Goal: Task Accomplishment & Management: Complete application form

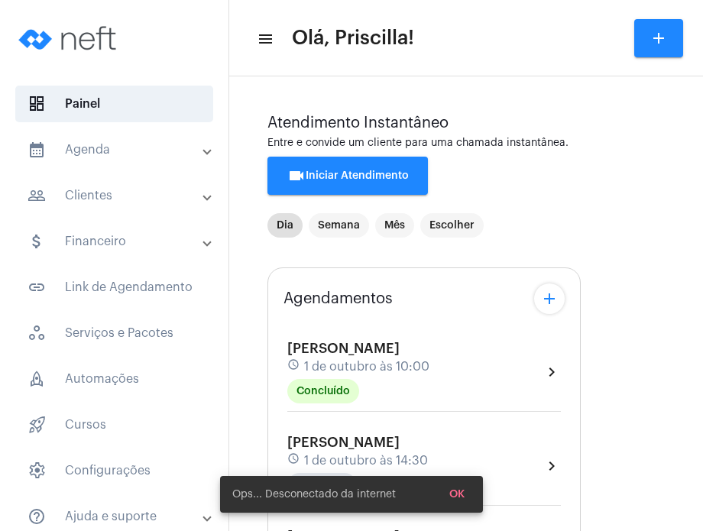
click at [136, 163] on mat-expansion-panel-header "calendar_month_outlined Agenda" at bounding box center [118, 149] width 219 height 37
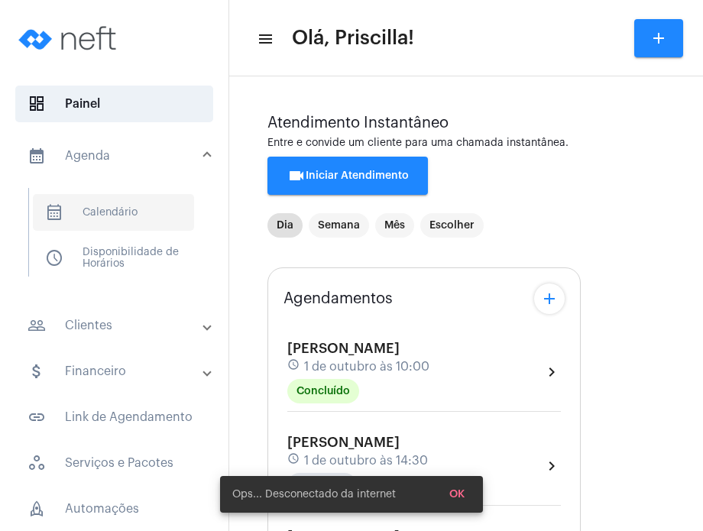
click at [136, 219] on span "calendar_month_outlined Calendário" at bounding box center [113, 212] width 161 height 37
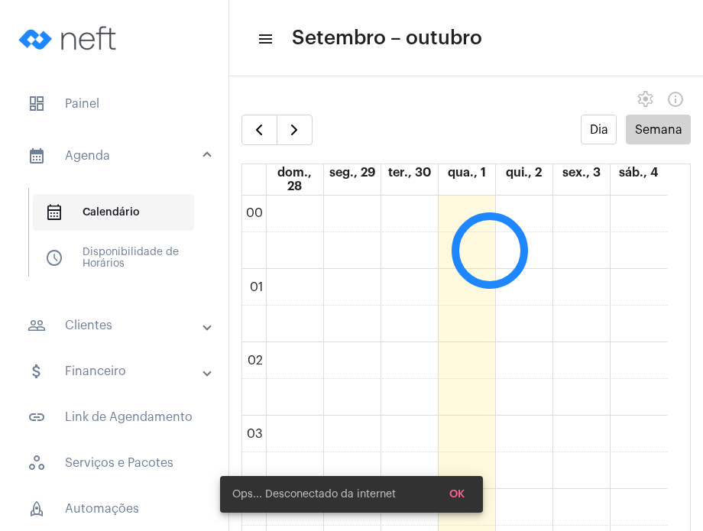
scroll to position [440, 0]
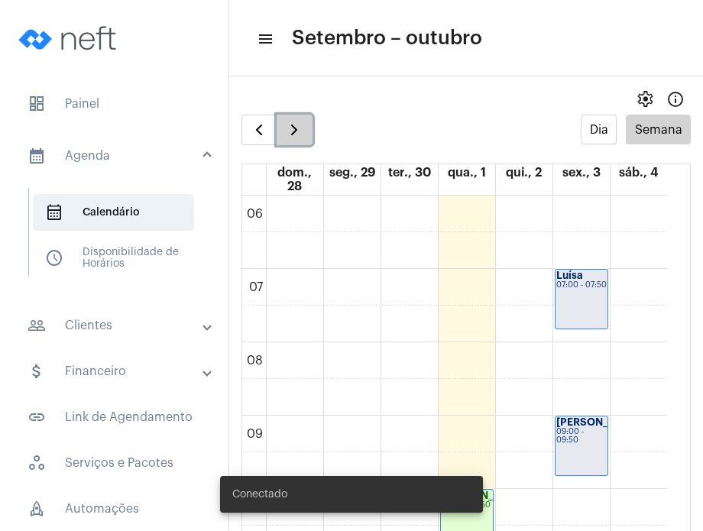
click at [304, 121] on button "button" at bounding box center [295, 130] width 36 height 31
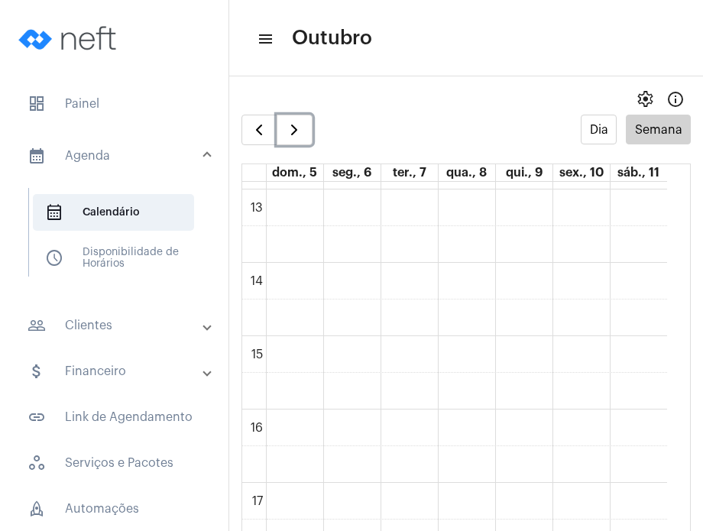
scroll to position [1007, 0]
click at [523, 322] on div "00 01 02 03 04 05 06 07 08 09 10 11 12 13 14 15 16 17 18 19 20 21 22 23" at bounding box center [454, 55] width 425 height 1761
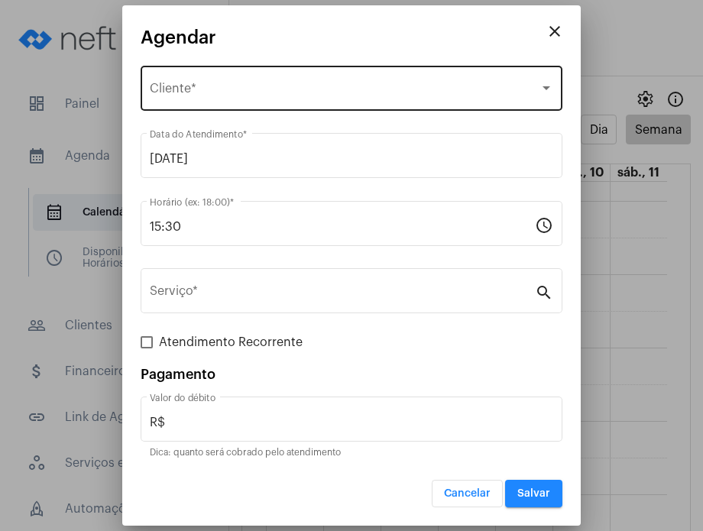
click at [394, 81] on div "Selecione o Cliente Cliente *" at bounding box center [352, 87] width 404 height 48
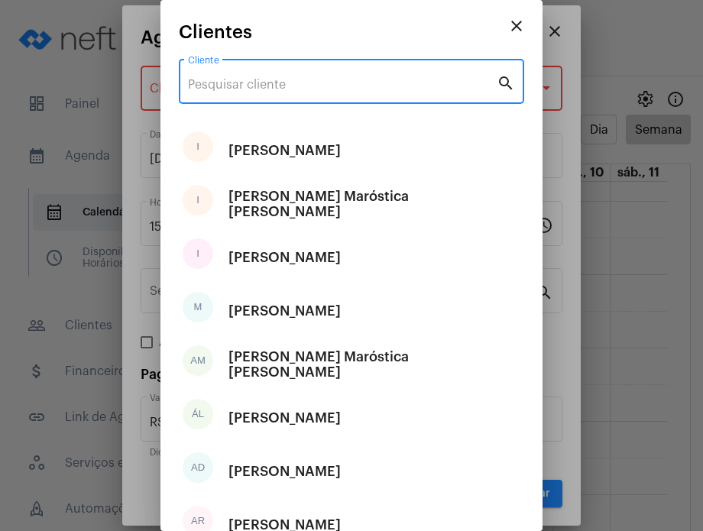
click at [394, 81] on input "Cliente" at bounding box center [342, 85] width 309 height 14
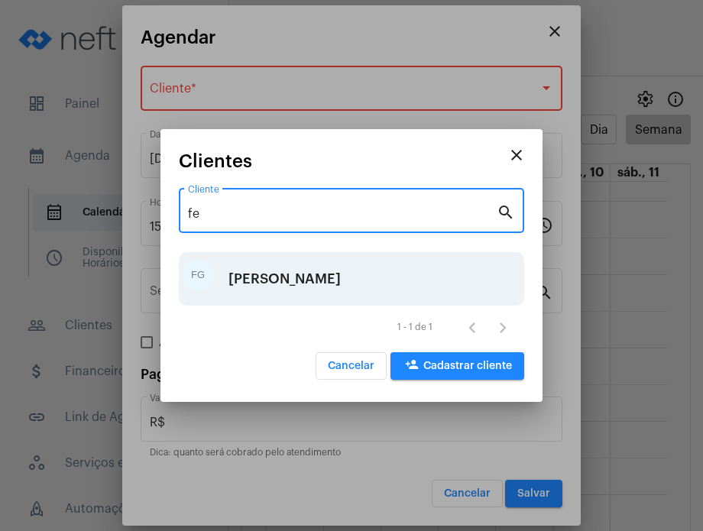
type input "fe"
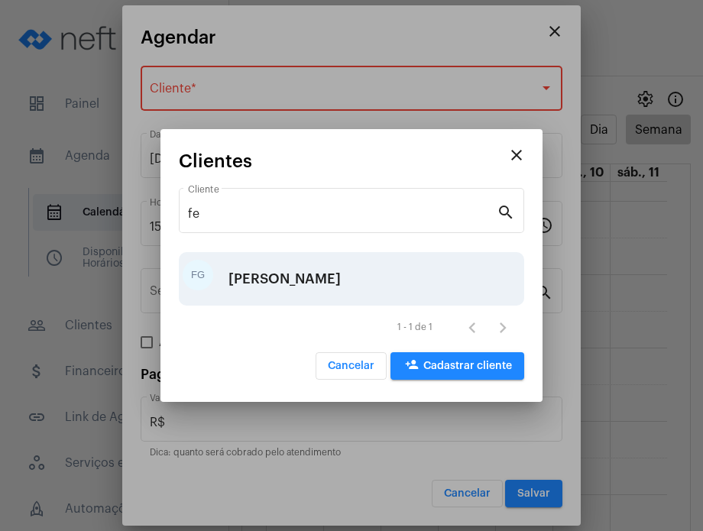
click at [341, 282] on div "[PERSON_NAME]" at bounding box center [285, 279] width 112 height 46
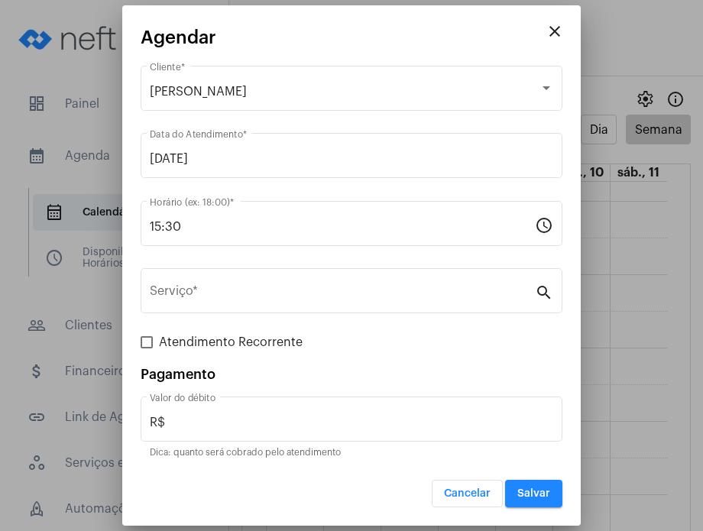
click at [345, 282] on div "Serviço *" at bounding box center [342, 289] width 385 height 48
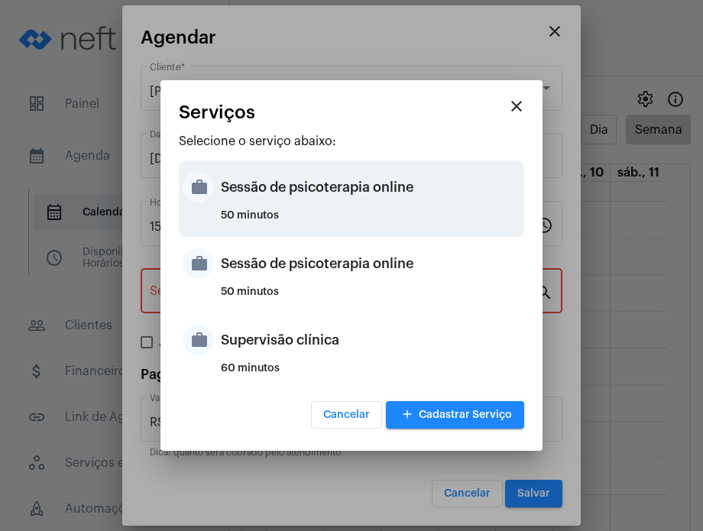
click at [358, 207] on div "Sessão de psicoterapia online" at bounding box center [371, 187] width 300 height 46
type input "Sessão de psicoterapia online"
type input "R$ 230"
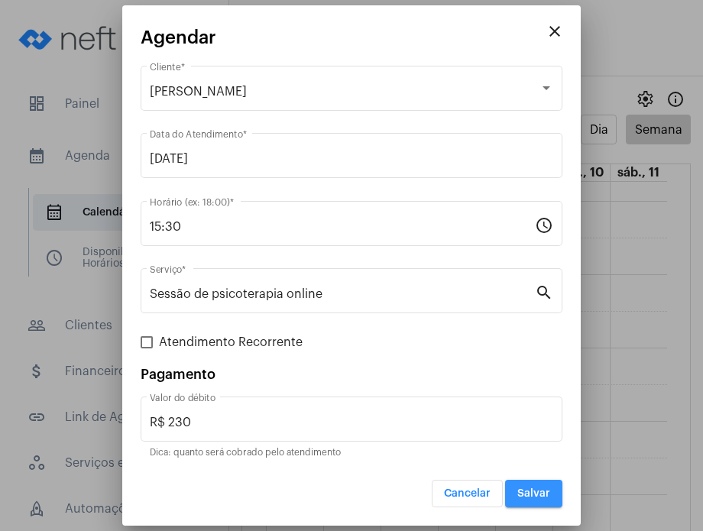
click at [540, 500] on button "Salvar" at bounding box center [533, 494] width 57 height 28
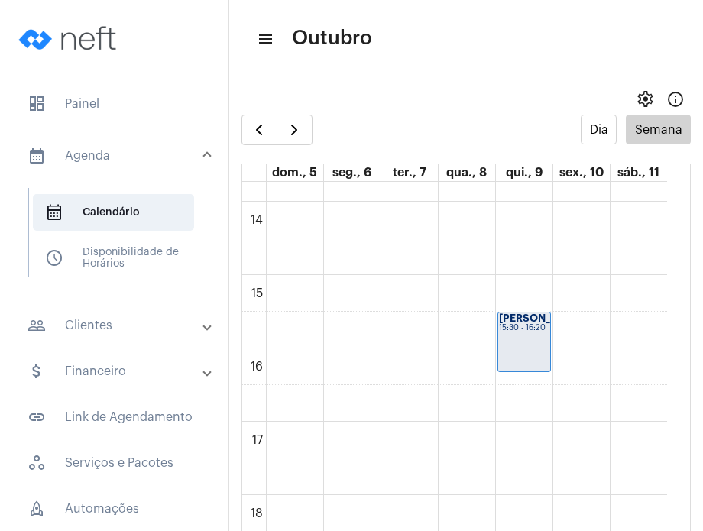
click at [104, 316] on mat-panel-title "people_outline Clientes" at bounding box center [116, 325] width 177 height 18
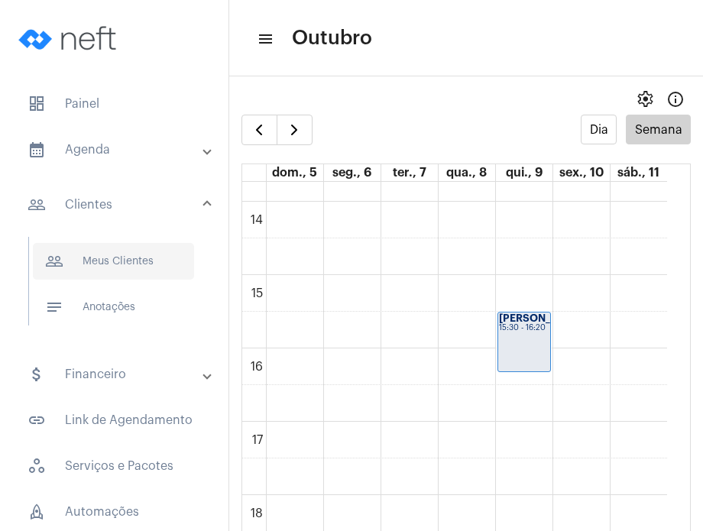
click at [128, 264] on span "people_outline Meus Clientes" at bounding box center [113, 261] width 161 height 37
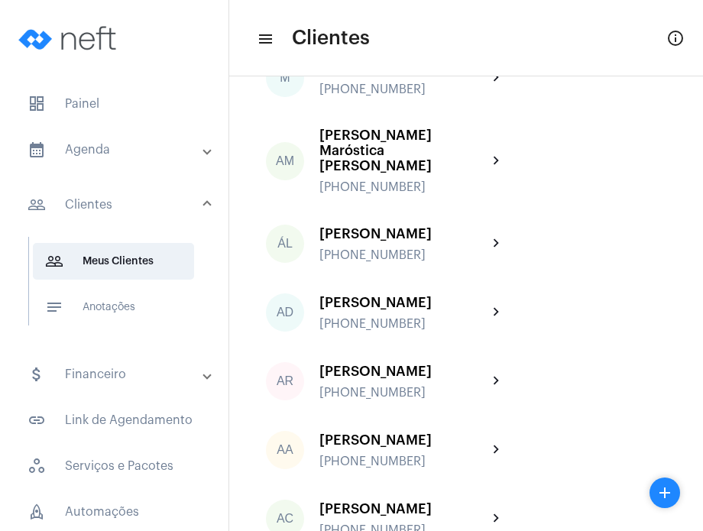
scroll to position [445, 0]
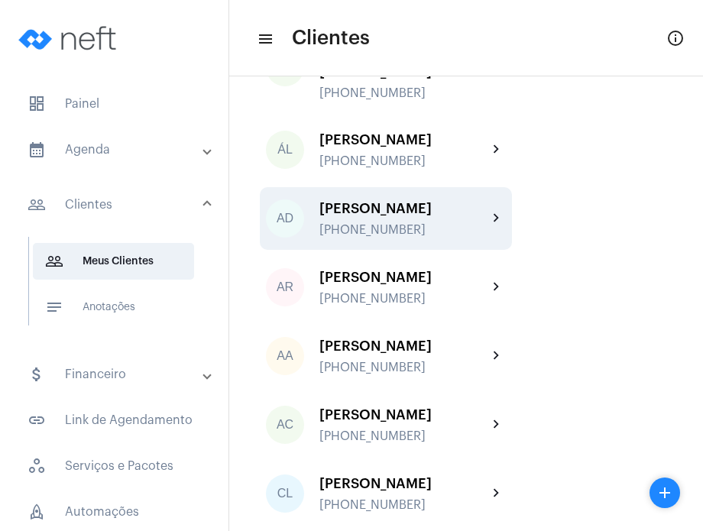
click at [433, 223] on div "[PHONE_NUMBER]" at bounding box center [403, 230] width 168 height 14
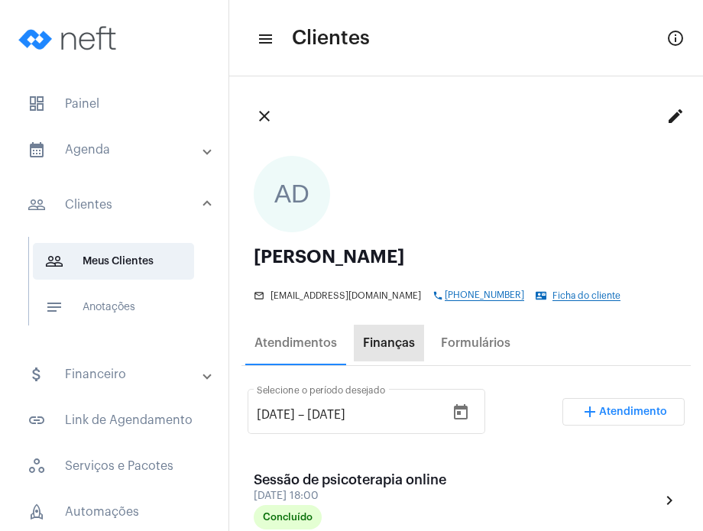
click at [391, 343] on div "Finanças" at bounding box center [389, 343] width 52 height 14
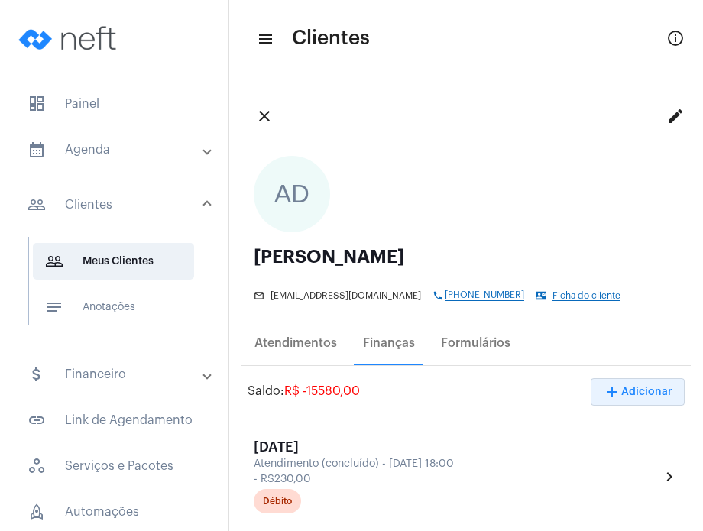
click at [620, 393] on span "add Adicionar" at bounding box center [638, 392] width 70 height 11
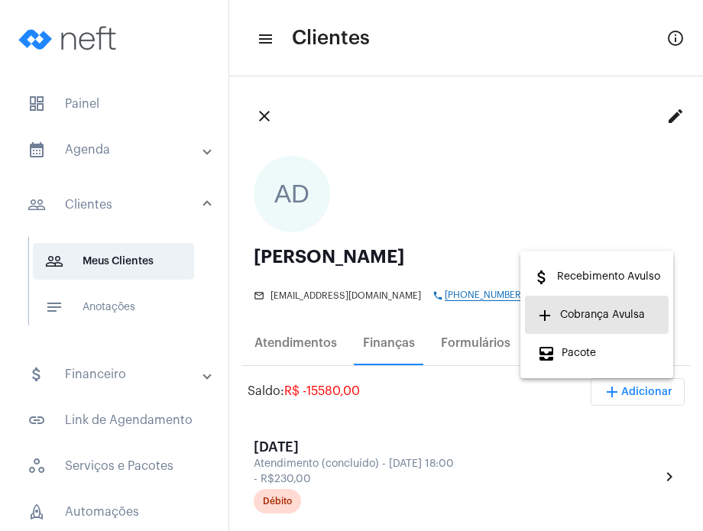
click at [589, 310] on span "add Cobrança Avulsa" at bounding box center [591, 315] width 108 height 28
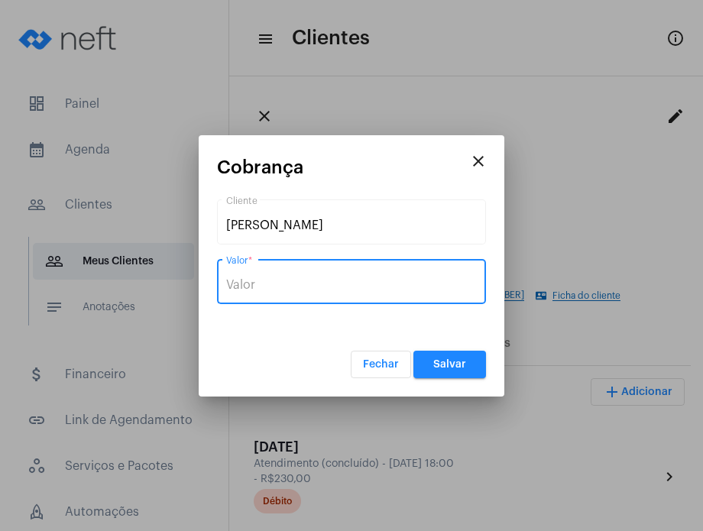
click at [404, 286] on input "Valor *" at bounding box center [351, 285] width 251 height 14
click at [404, 286] on input "R$" at bounding box center [351, 285] width 251 height 14
type input "R$ 1 150"
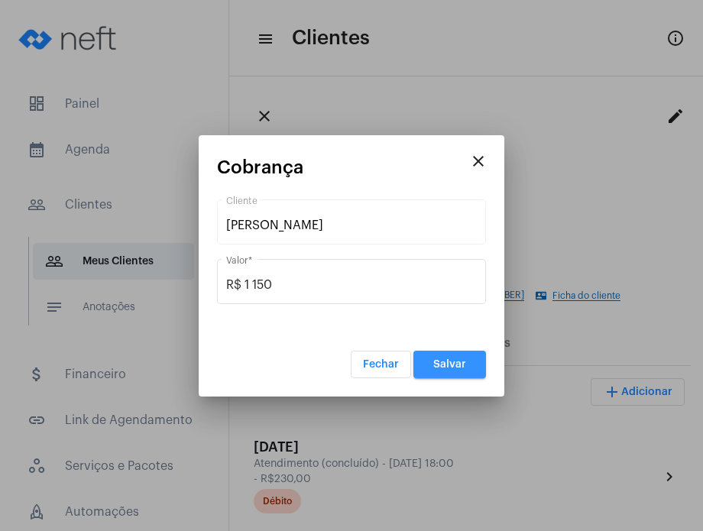
click at [431, 366] on button "Salvar" at bounding box center [449, 365] width 73 height 28
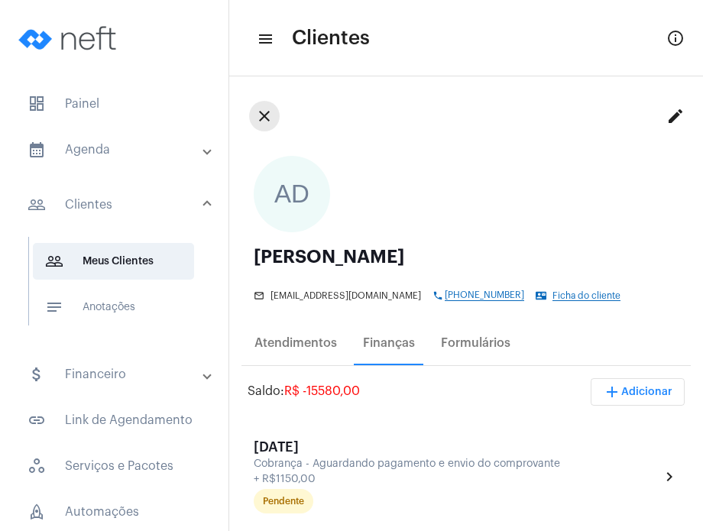
click at [269, 118] on mat-icon "close" at bounding box center [264, 116] width 18 height 18
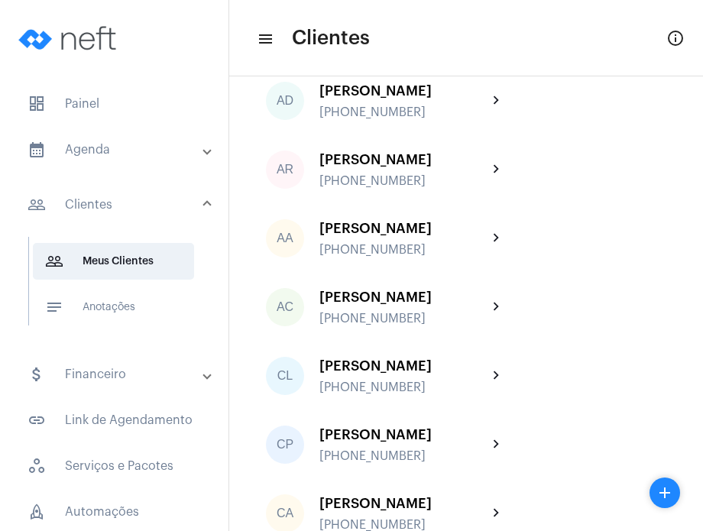
scroll to position [559, 0]
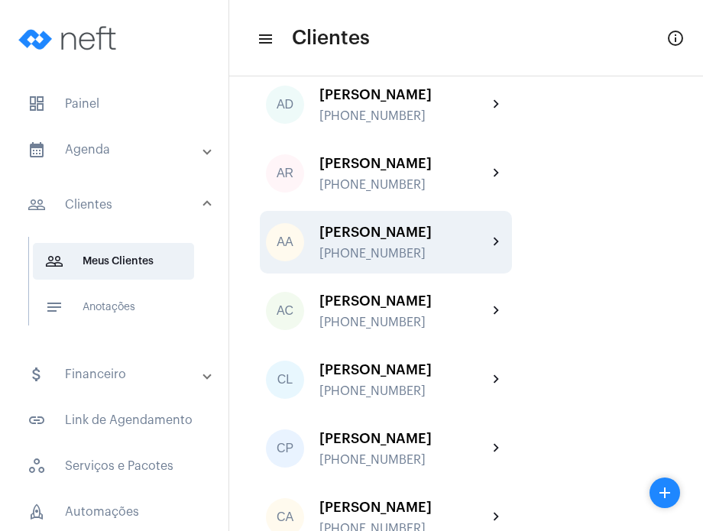
click at [449, 229] on div "[PERSON_NAME]" at bounding box center [403, 232] width 168 height 15
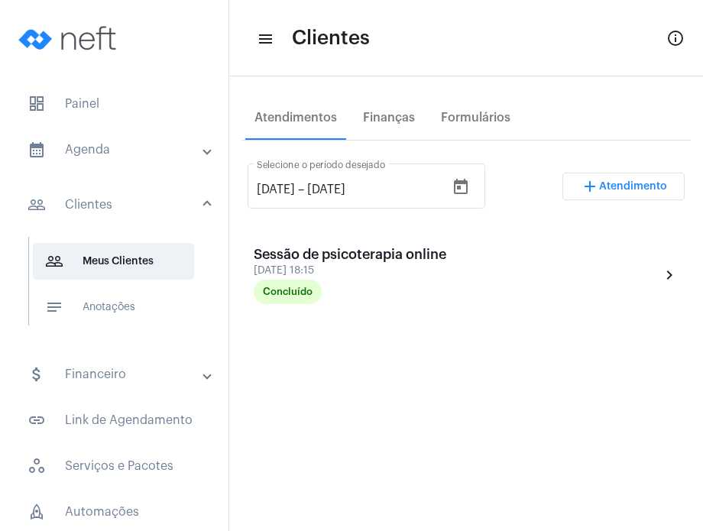
scroll to position [224, 0]
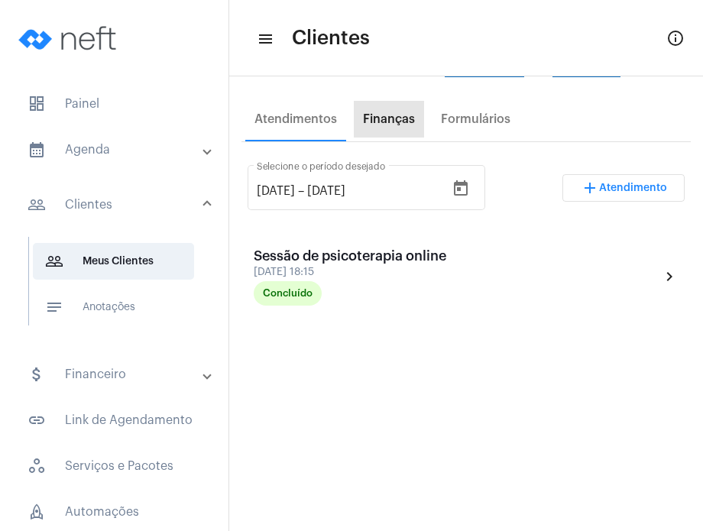
click at [397, 122] on div "Finanças" at bounding box center [389, 119] width 52 height 14
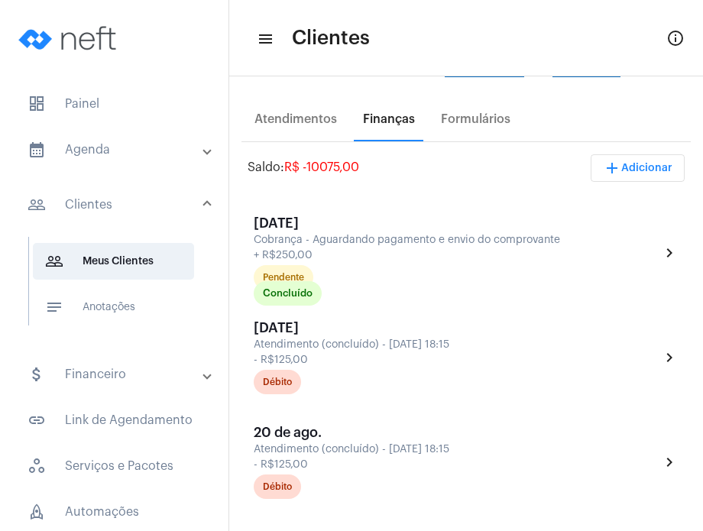
scroll to position [0, 0]
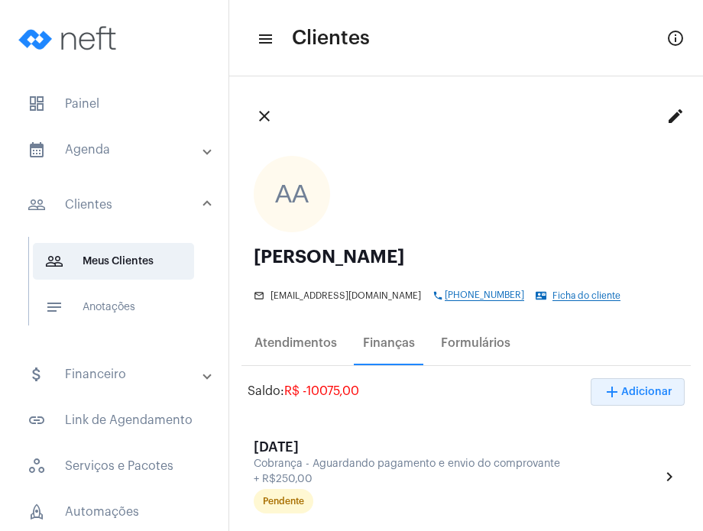
click at [634, 389] on span "add Adicionar" at bounding box center [638, 392] width 70 height 11
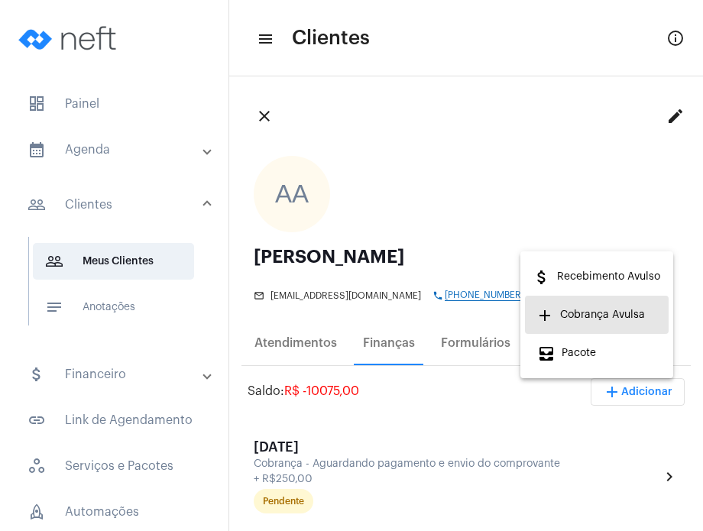
click at [609, 302] on span "add Cobrança Avulsa" at bounding box center [591, 315] width 108 height 28
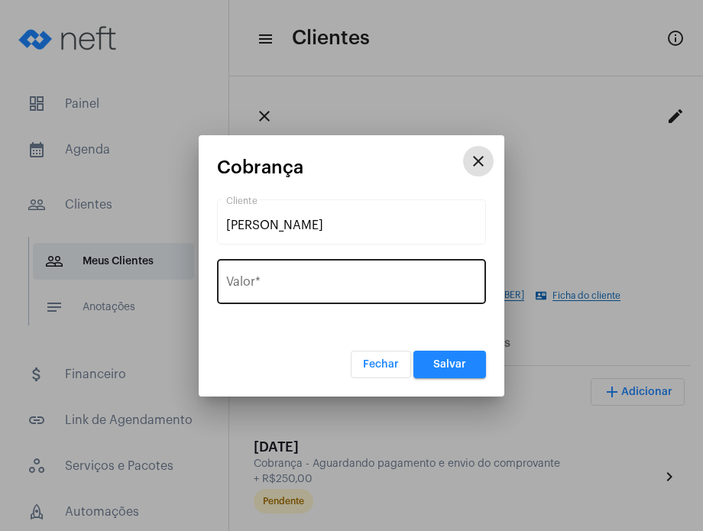
click at [345, 285] on input "Valor *" at bounding box center [351, 285] width 251 height 14
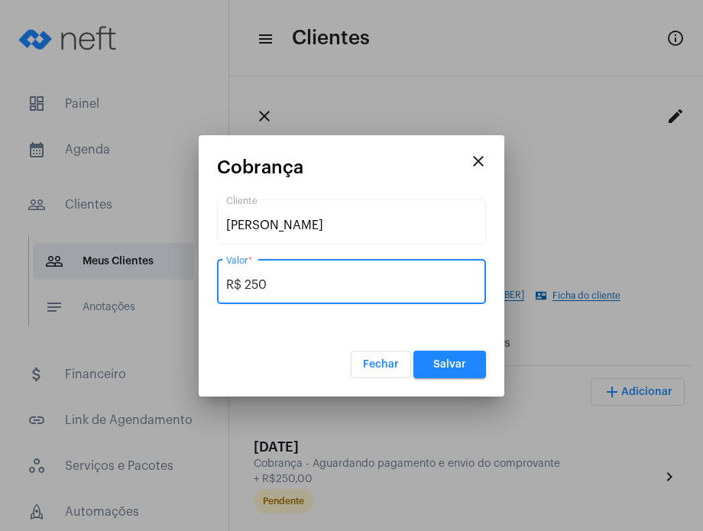
type input "R$ 250"
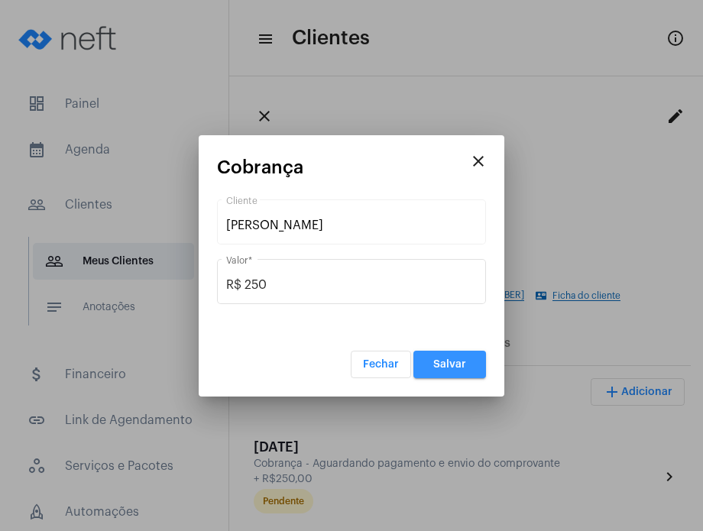
click at [460, 371] on button "Salvar" at bounding box center [449, 365] width 73 height 28
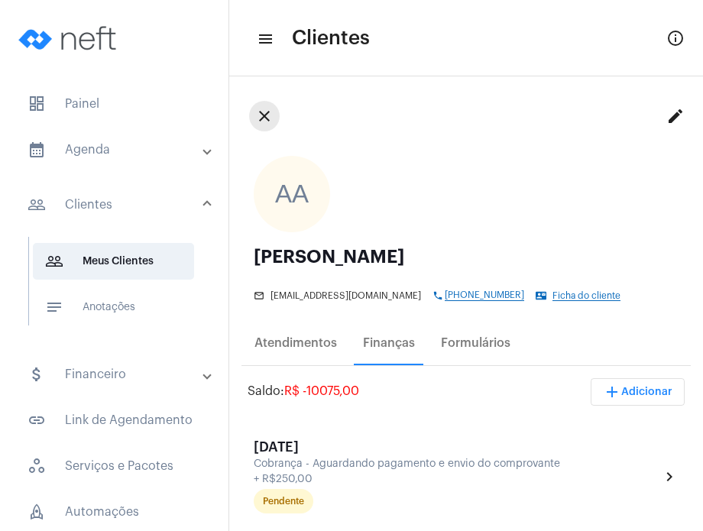
click at [262, 110] on mat-icon "close" at bounding box center [264, 116] width 18 height 18
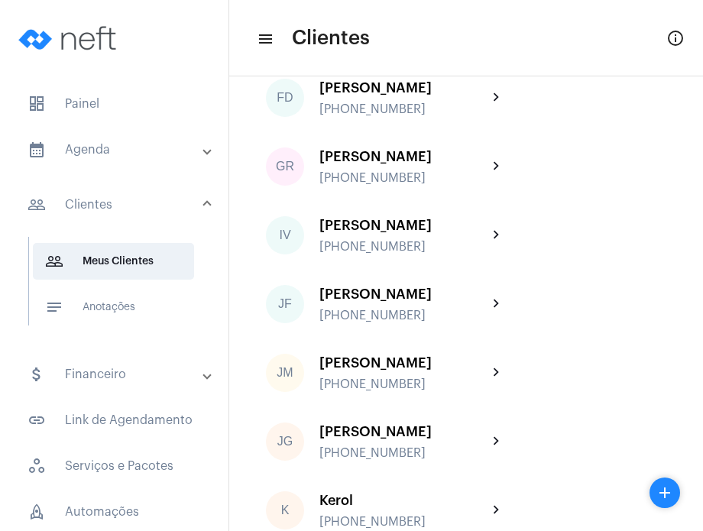
scroll to position [1345, 0]
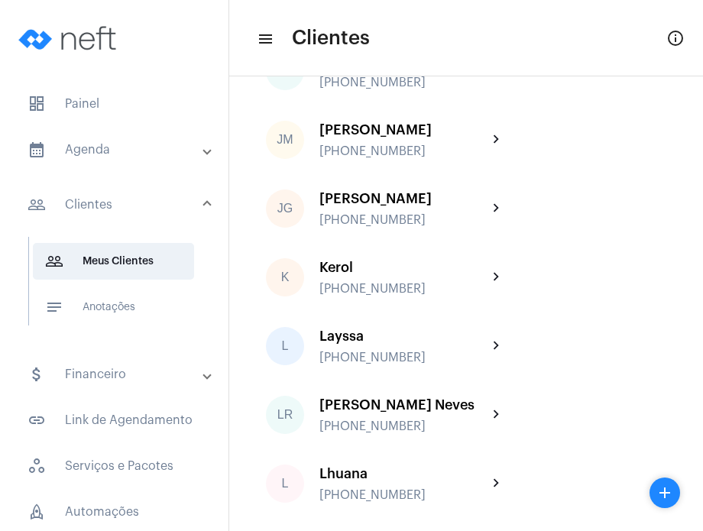
scroll to position [1582, 0]
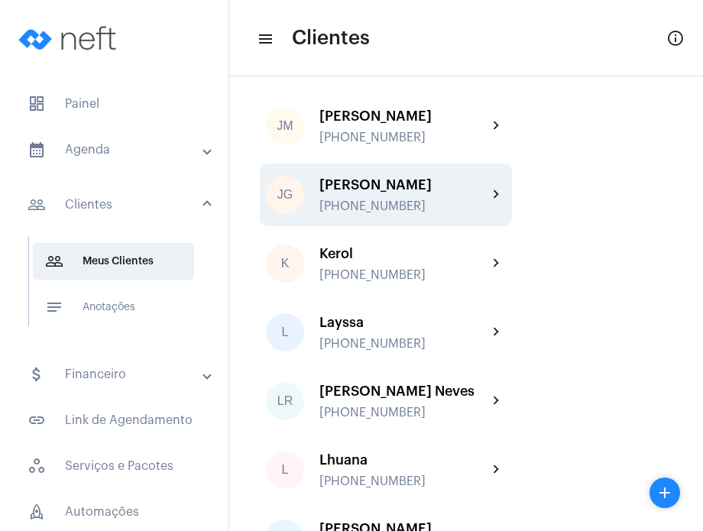
click at [445, 213] on div "[PHONE_NUMBER]" at bounding box center [403, 206] width 168 height 14
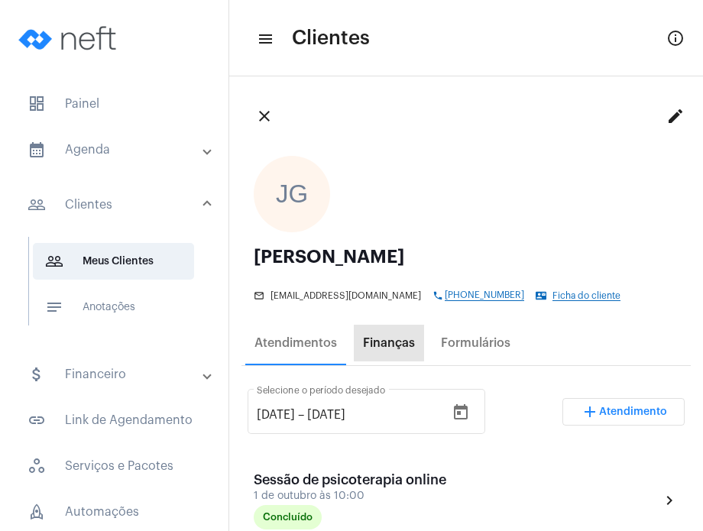
click at [368, 339] on div "Finanças" at bounding box center [389, 343] width 52 height 14
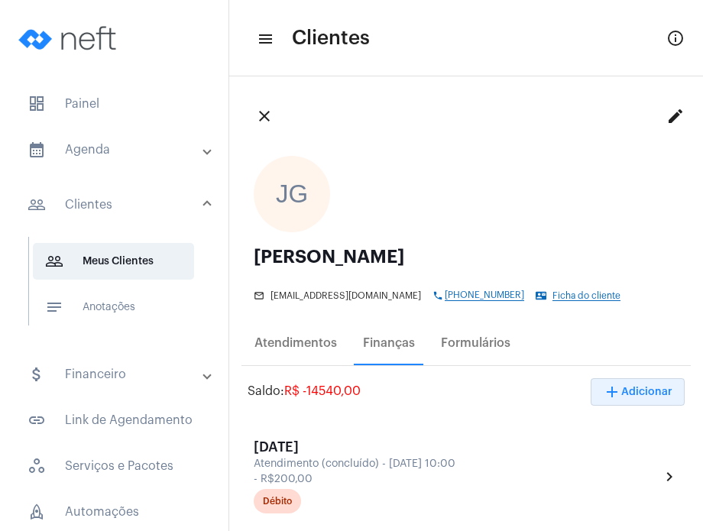
click at [621, 391] on span "add Adicionar" at bounding box center [638, 392] width 70 height 11
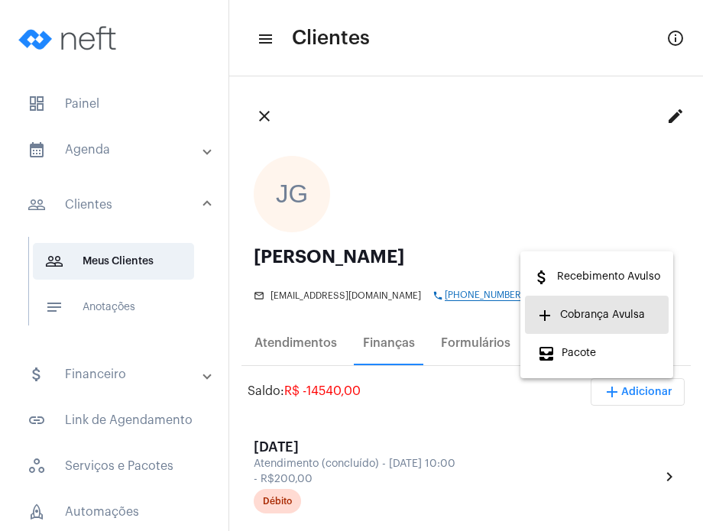
click at [615, 322] on span "add Cobrança Avulsa" at bounding box center [591, 315] width 108 height 28
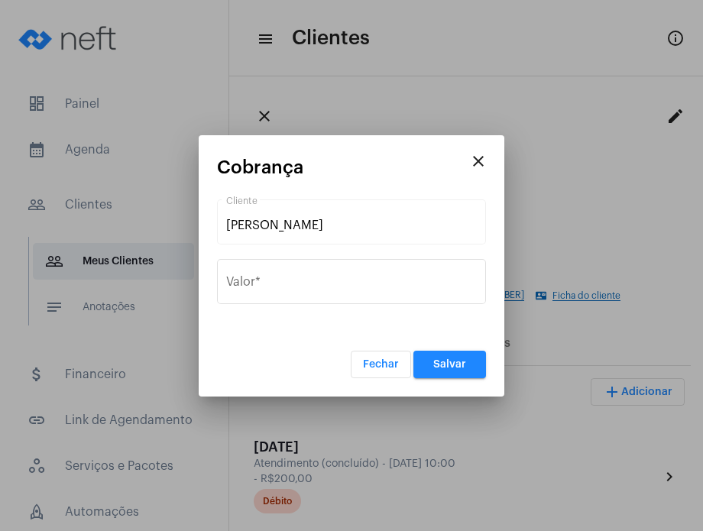
click at [477, 154] on mat-icon "close" at bounding box center [478, 161] width 18 height 18
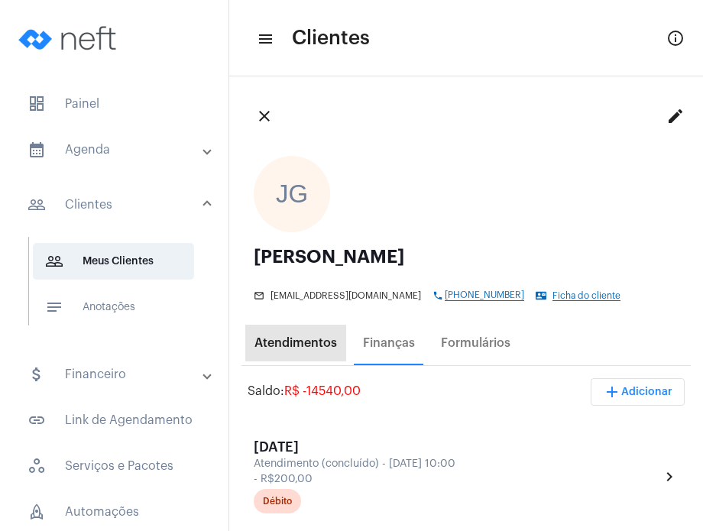
click at [312, 357] on div "Atendimentos" at bounding box center [295, 343] width 101 height 37
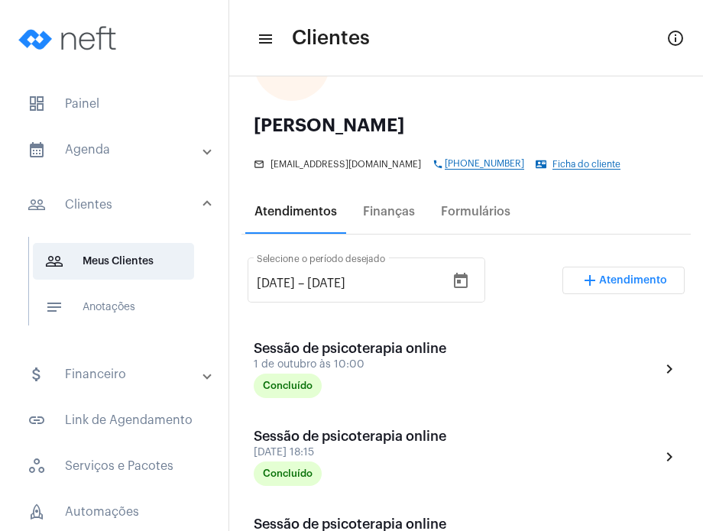
scroll to position [130, 0]
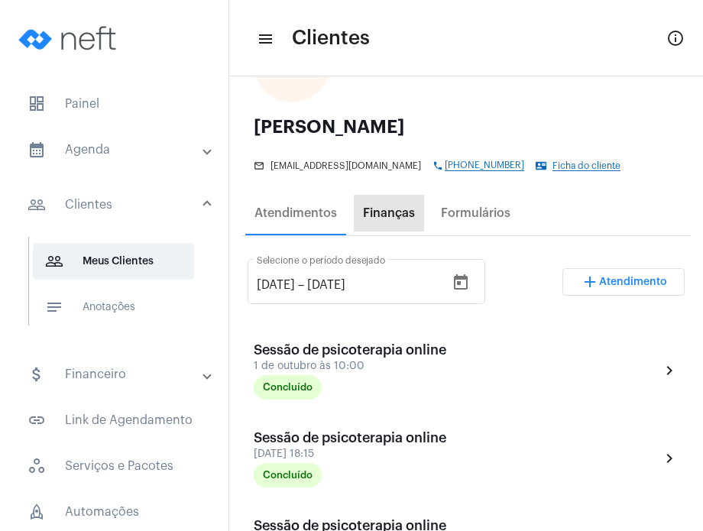
click at [387, 210] on div "Finanças" at bounding box center [389, 213] width 52 height 14
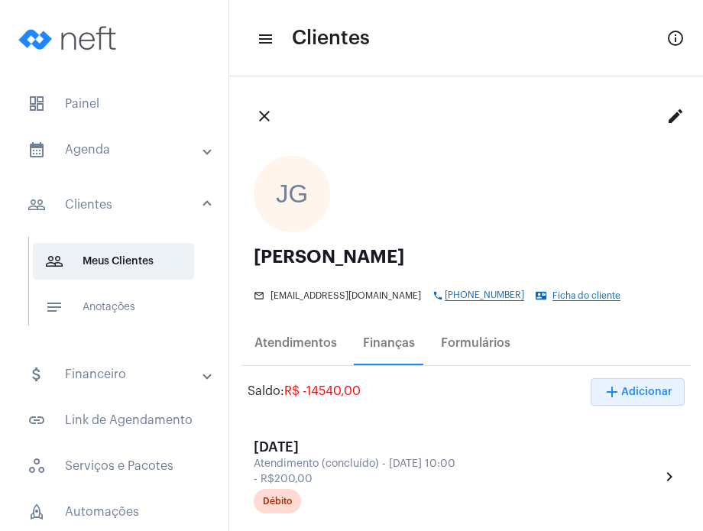
click at [637, 388] on span "add Adicionar" at bounding box center [638, 392] width 70 height 11
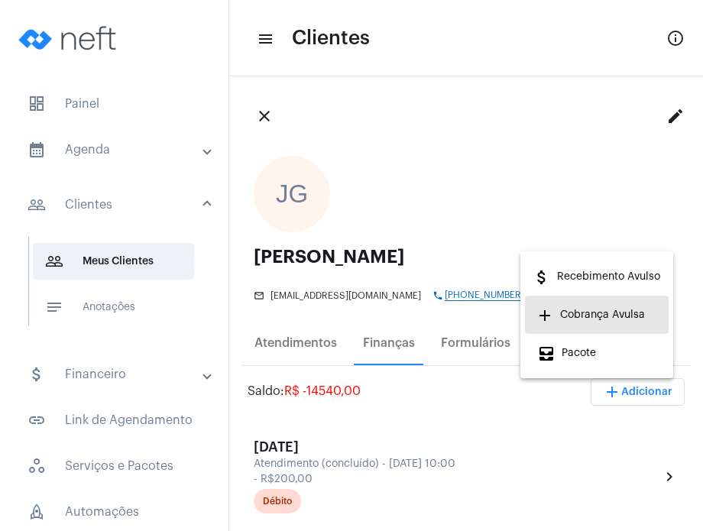
click at [630, 300] on button "add Cobrança Avulsa" at bounding box center [597, 315] width 144 height 38
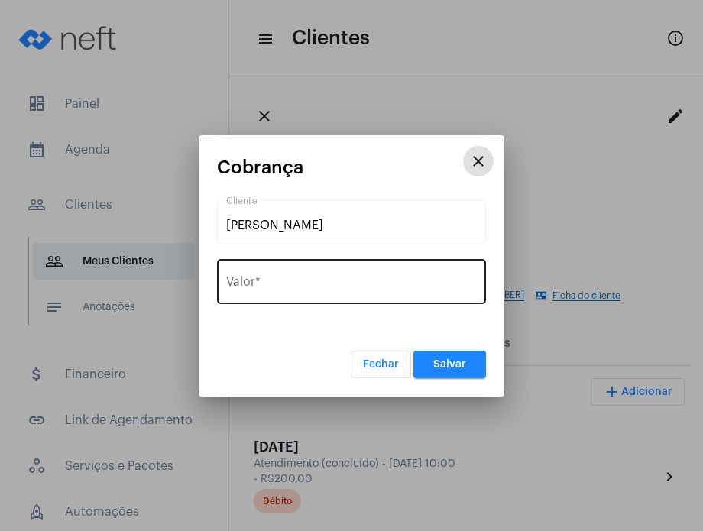
click at [375, 294] on div "Valor *" at bounding box center [351, 280] width 251 height 48
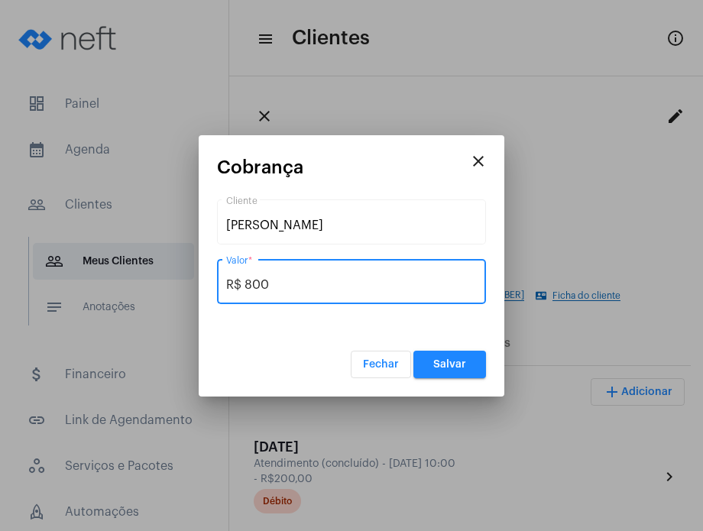
type input "R$ 800"
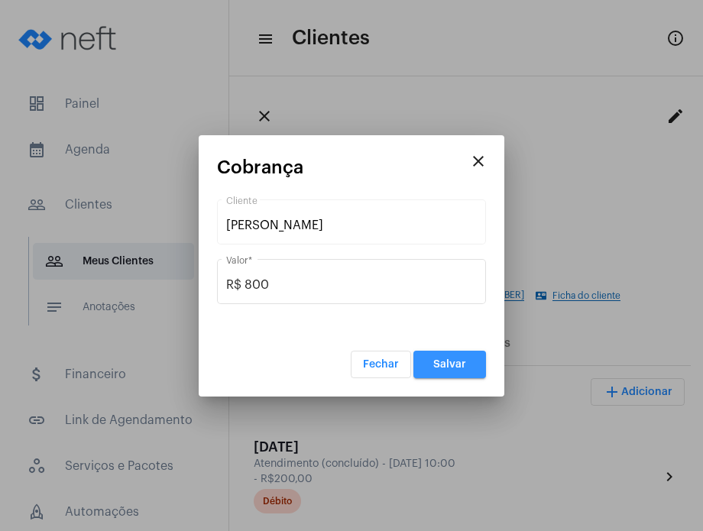
click at [431, 354] on button "Salvar" at bounding box center [449, 365] width 73 height 28
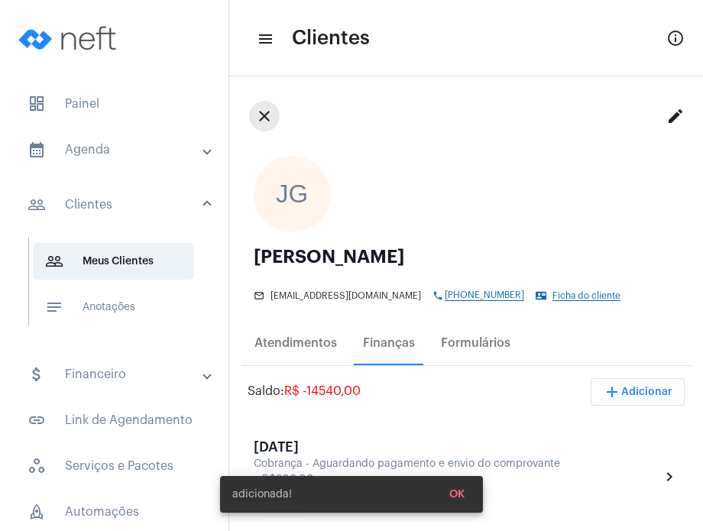
click at [263, 118] on mat-icon "close" at bounding box center [264, 116] width 18 height 18
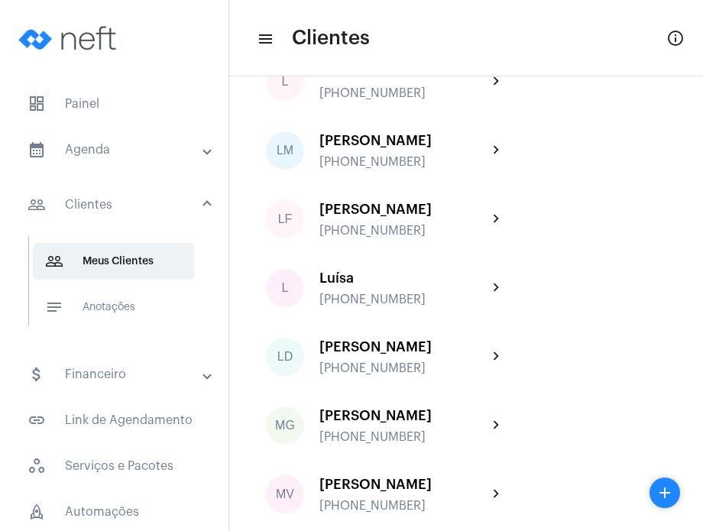
scroll to position [1975, 0]
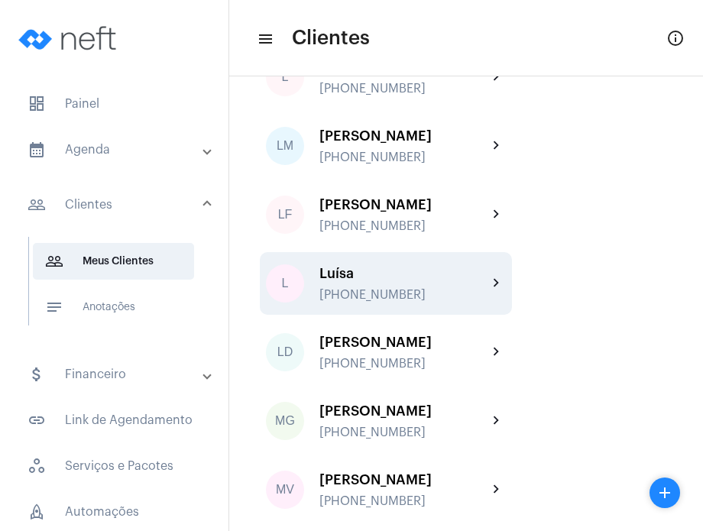
click at [432, 281] on div "Luísa" at bounding box center [403, 273] width 168 height 15
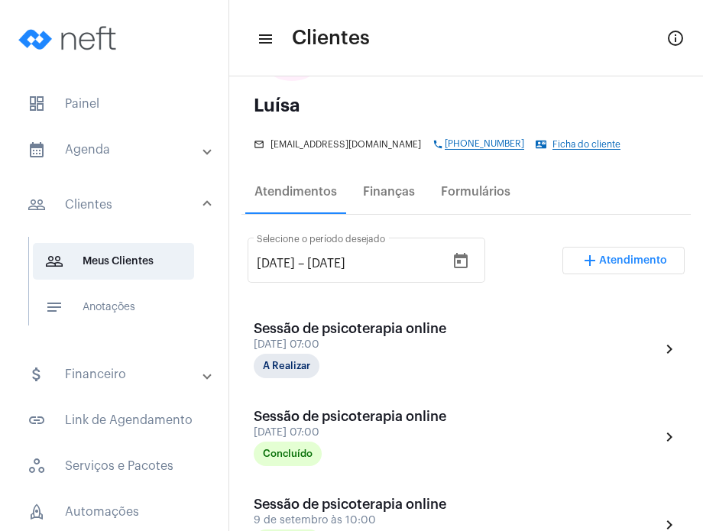
scroll to position [150, 0]
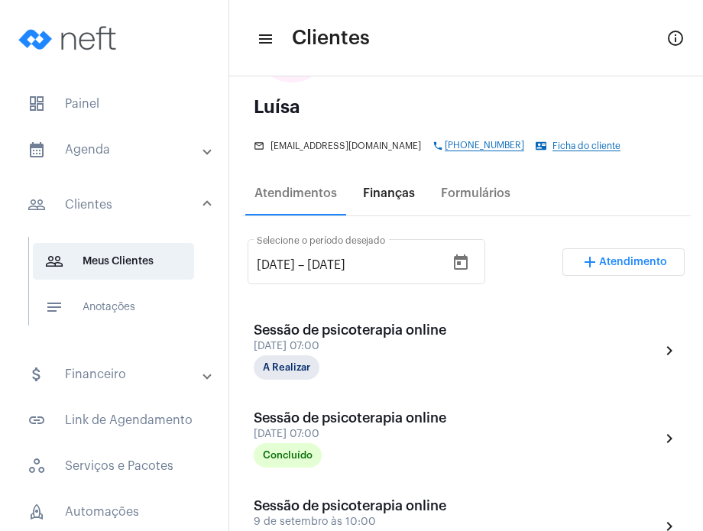
click at [400, 194] on div "Finanças" at bounding box center [389, 193] width 52 height 14
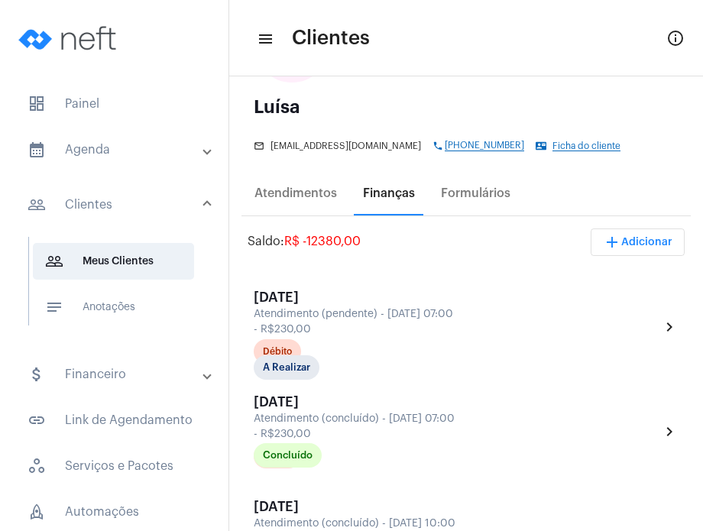
scroll to position [0, 0]
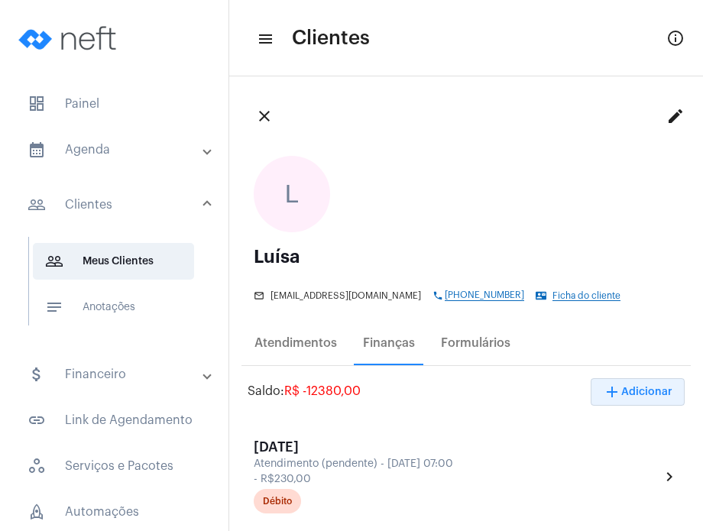
click at [618, 384] on button "add Adicionar" at bounding box center [638, 392] width 94 height 28
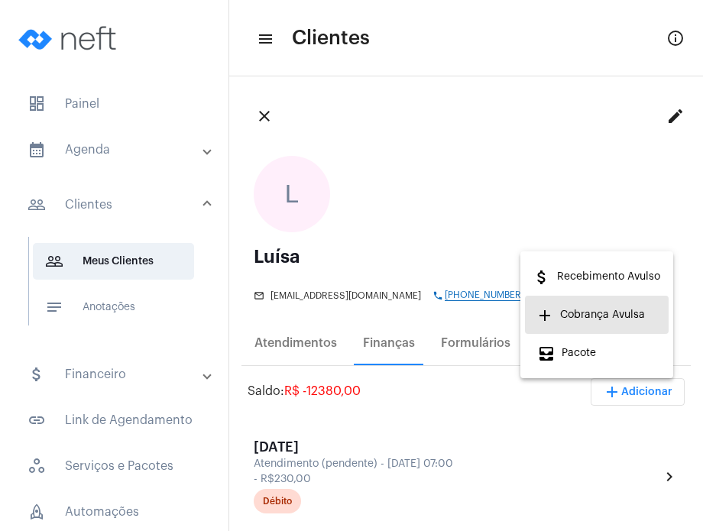
click at [600, 319] on span "add Cobrança Avulsa" at bounding box center [591, 315] width 108 height 28
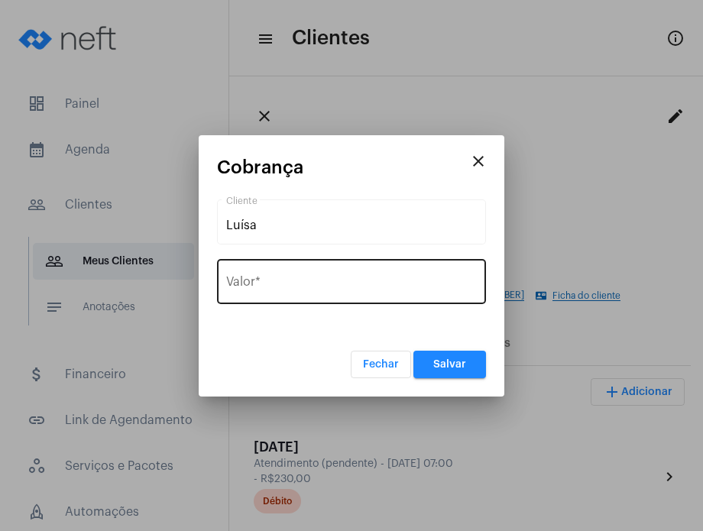
click at [384, 267] on div "Valor *" at bounding box center [351, 280] width 251 height 48
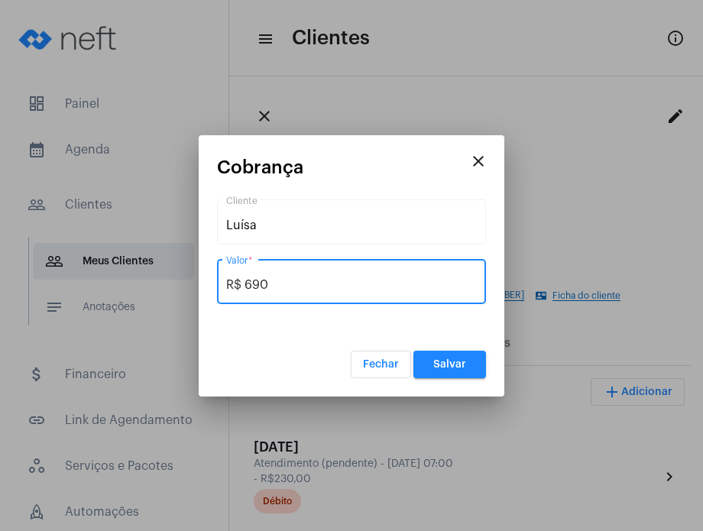
type input "R$ 690"
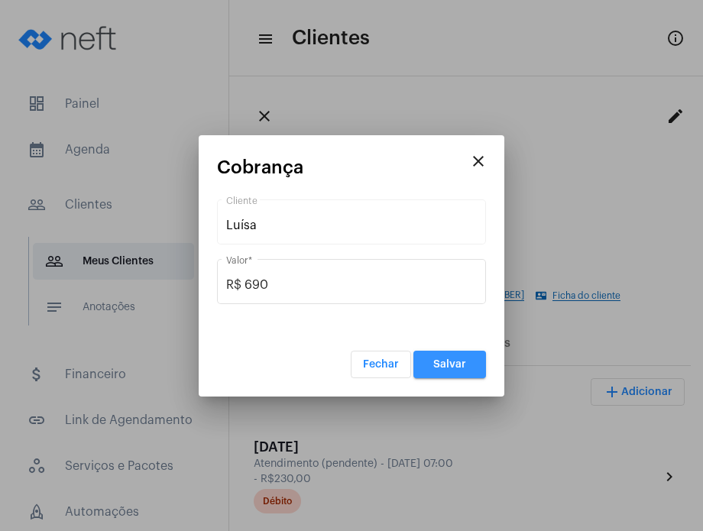
click at [453, 363] on span "Salvar" at bounding box center [449, 364] width 33 height 11
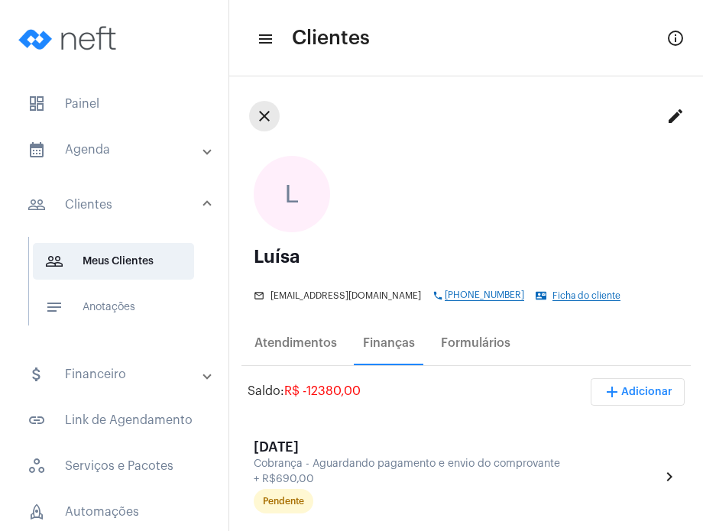
click at [265, 116] on mat-icon "close" at bounding box center [264, 116] width 18 height 18
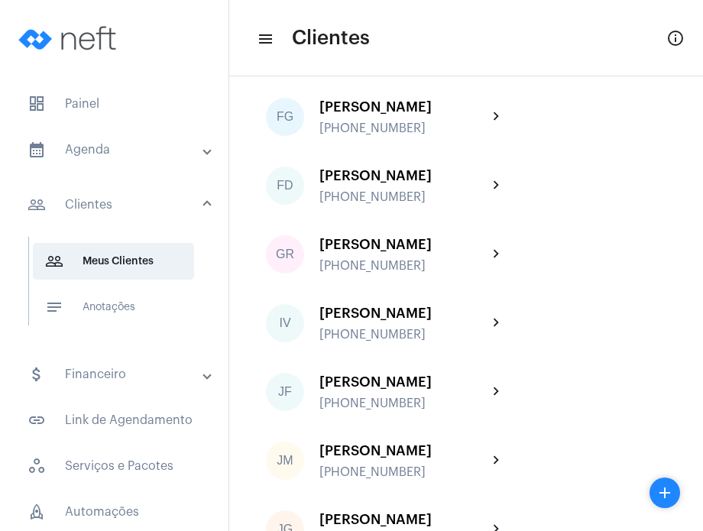
scroll to position [1192, 0]
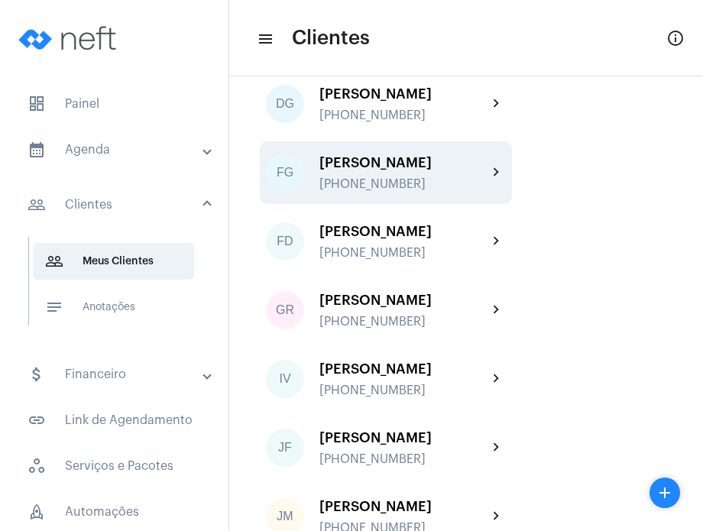
click at [472, 170] on div "[PERSON_NAME]" at bounding box center [403, 162] width 168 height 15
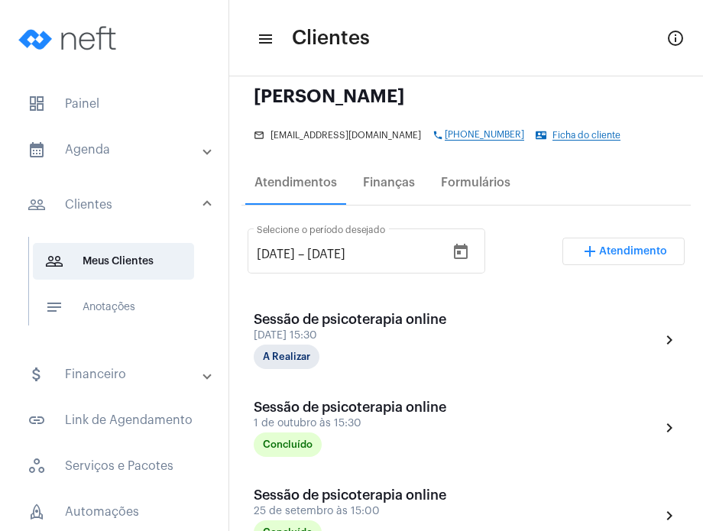
scroll to position [147, 0]
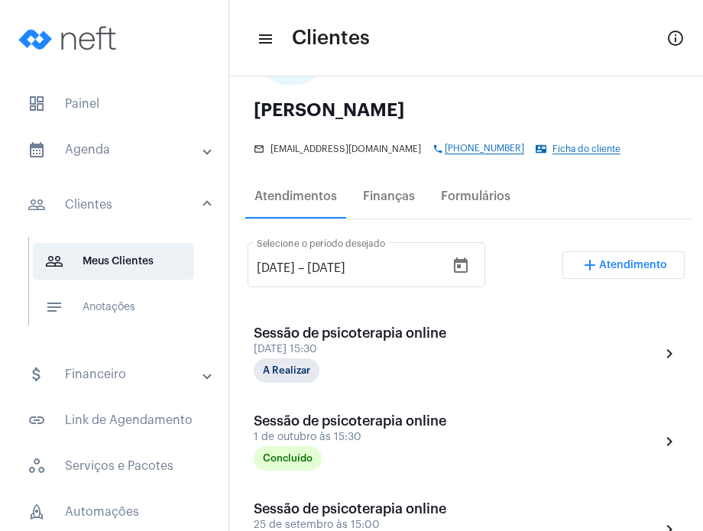
click at [385, 201] on mat-tooltip-component "Enviar whatsapp para cliente" at bounding box center [443, 184] width 208 height 60
click at [402, 199] on mat-tooltip-component "Enviar whatsapp para cliente" at bounding box center [443, 184] width 208 height 60
click at [382, 187] on div "Finanças" at bounding box center [389, 196] width 70 height 37
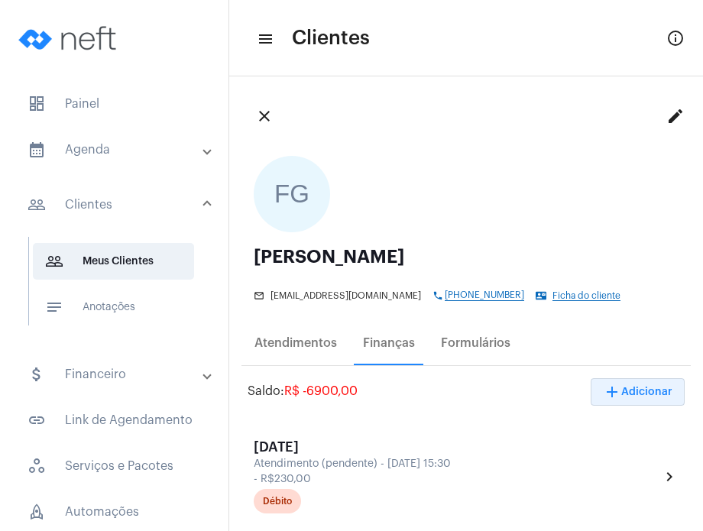
click at [633, 399] on button "add Adicionar" at bounding box center [638, 392] width 94 height 28
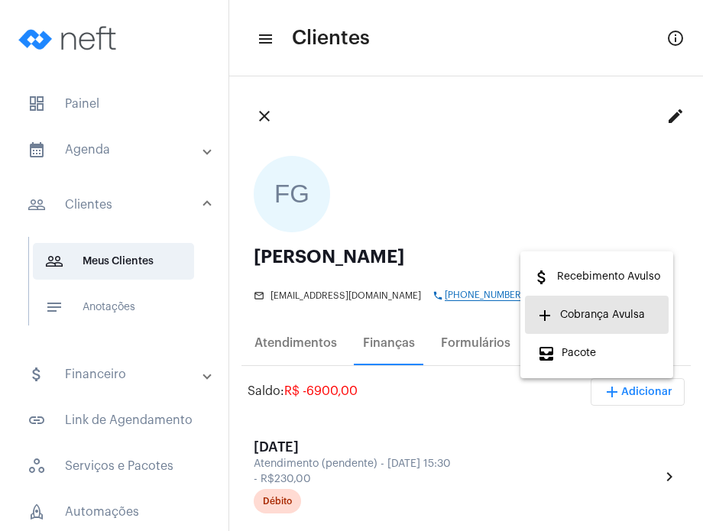
click at [611, 325] on span "add Cobrança Avulsa" at bounding box center [591, 315] width 108 height 28
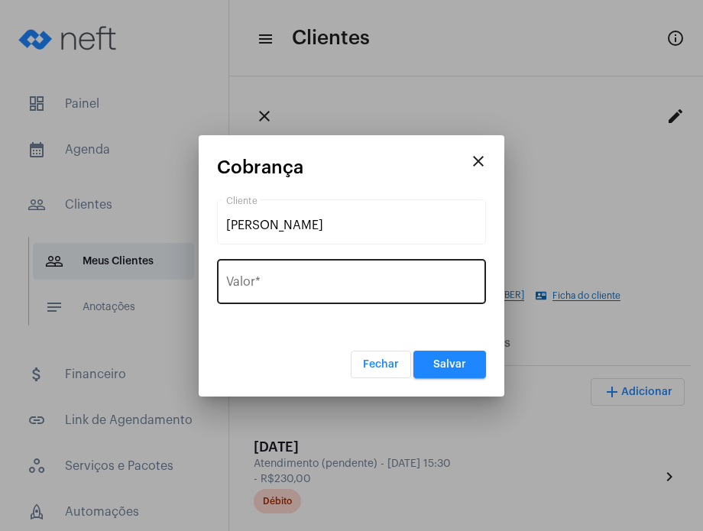
click at [402, 294] on div "Valor *" at bounding box center [351, 280] width 251 height 48
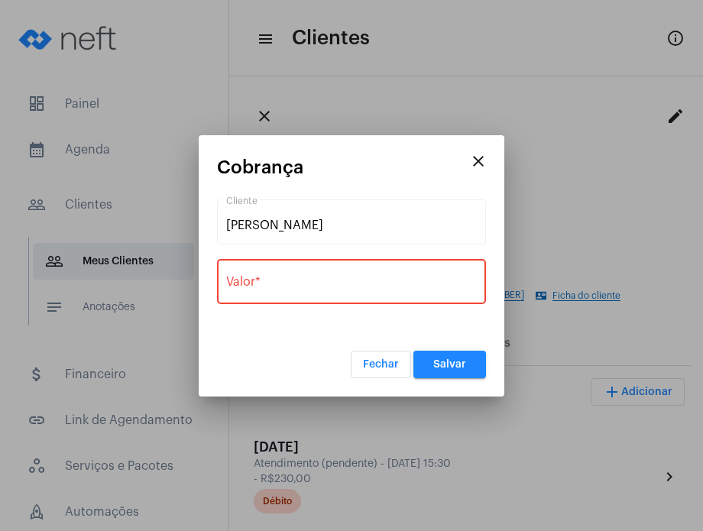
click at [402, 294] on div "Valor *" at bounding box center [351, 280] width 251 height 48
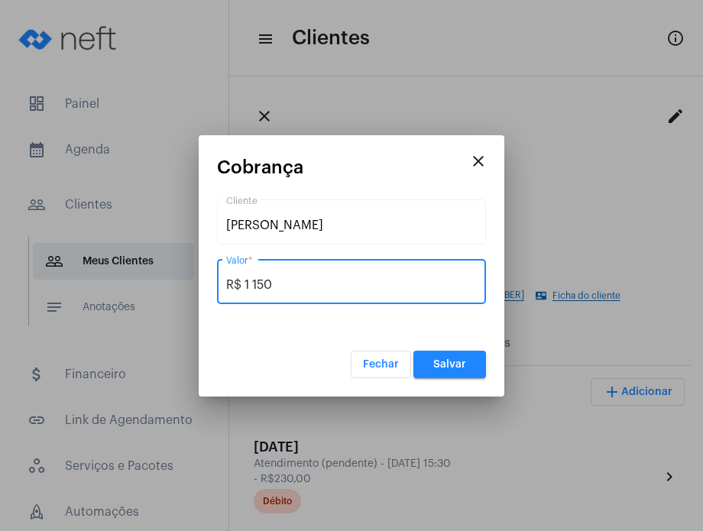
type input "R$ 1 150"
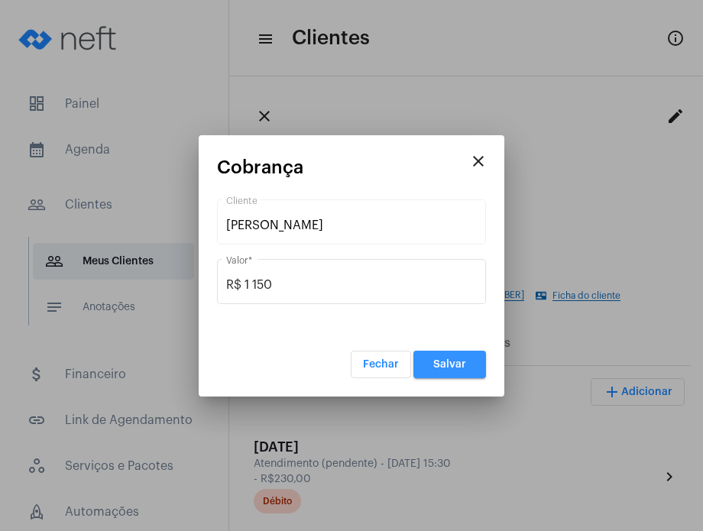
click at [440, 357] on button "Salvar" at bounding box center [449, 365] width 73 height 28
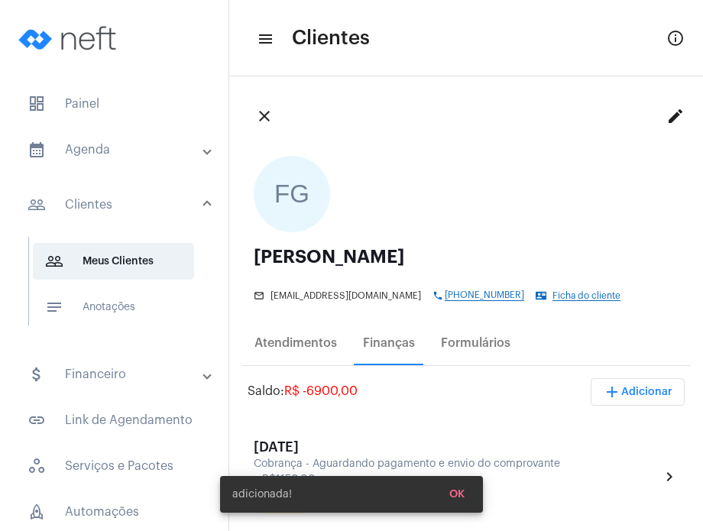
click at [266, 114] on mat-icon "close" at bounding box center [264, 116] width 18 height 18
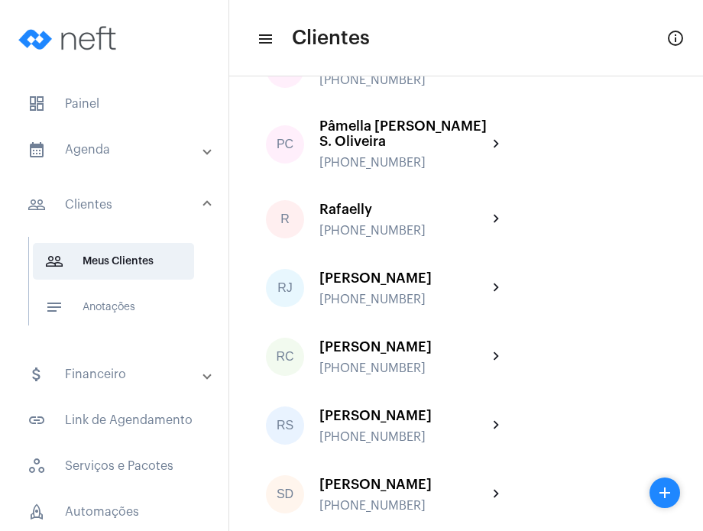
scroll to position [2882, 0]
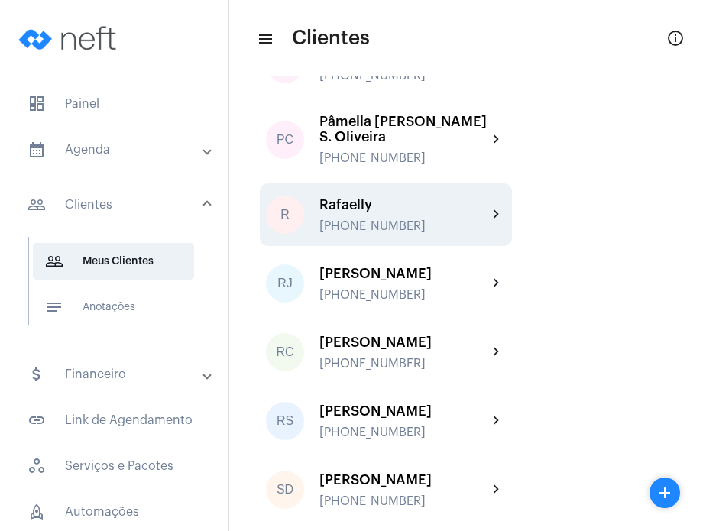
click at [478, 233] on div "[PHONE_NUMBER]" at bounding box center [403, 226] width 168 height 14
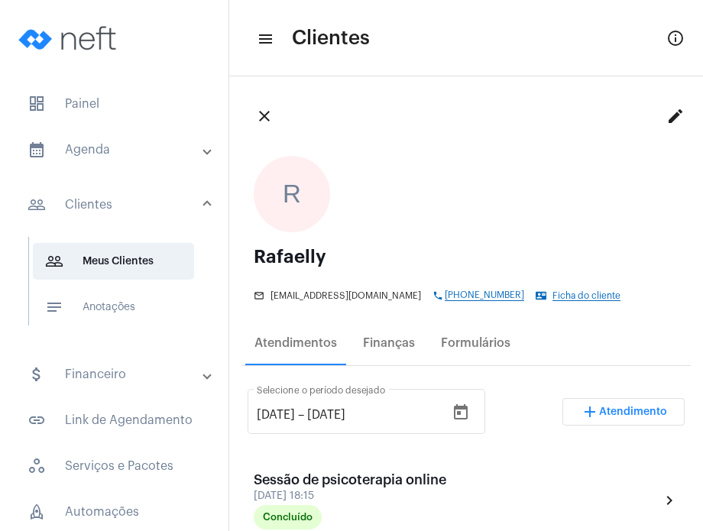
click at [391, 346] on mat-tooltip-component "Enviar whatsapp para cliente" at bounding box center [454, 331] width 208 height 60
drag, startPoint x: 401, startPoint y: 341, endPoint x: 377, endPoint y: 348, distance: 24.7
click at [377, 348] on div "Finanças" at bounding box center [389, 343] width 52 height 14
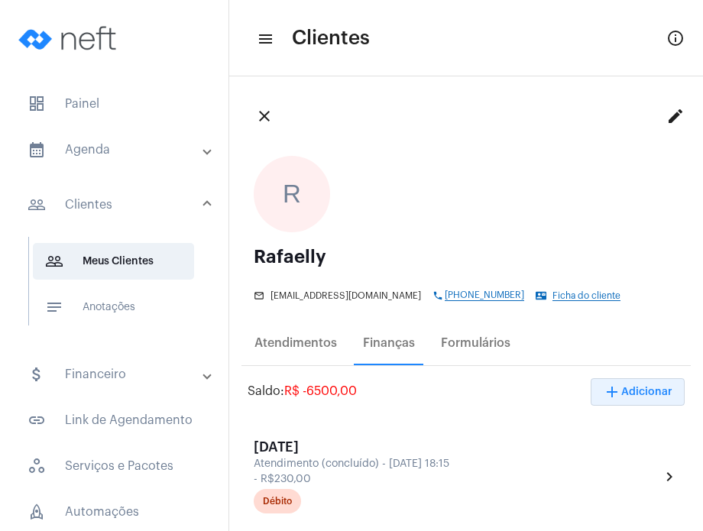
click at [605, 401] on mat-icon "add" at bounding box center [612, 392] width 18 height 18
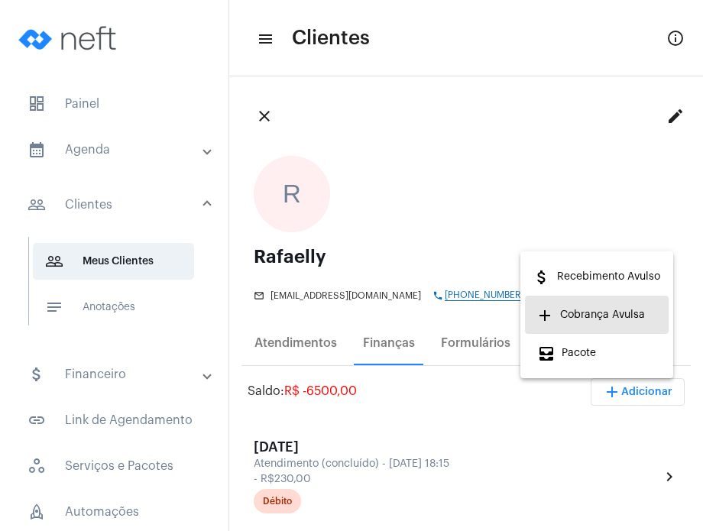
click at [587, 323] on span "add Cobrança Avulsa" at bounding box center [591, 315] width 108 height 28
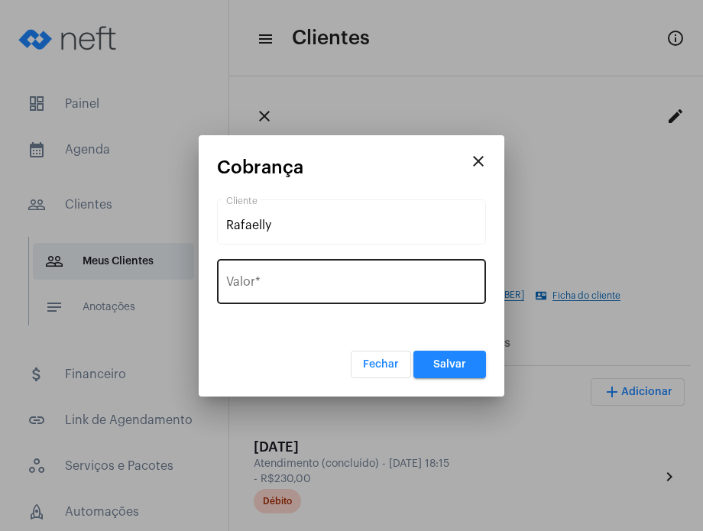
click at [413, 271] on div "Valor *" at bounding box center [351, 280] width 251 height 48
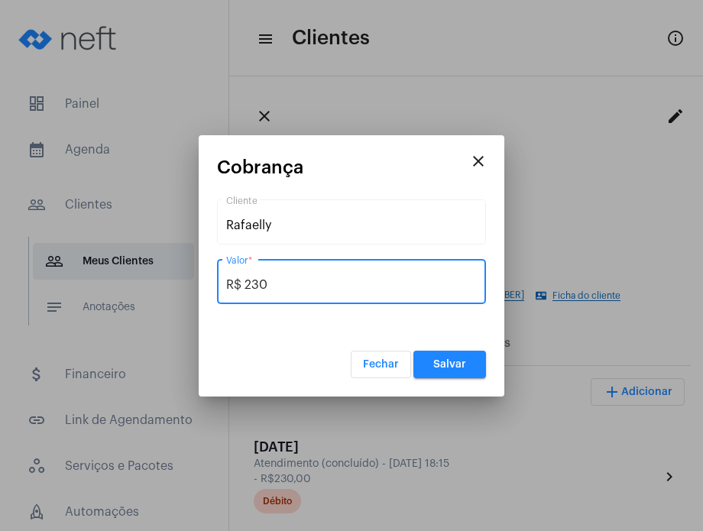
type input "R$ 230"
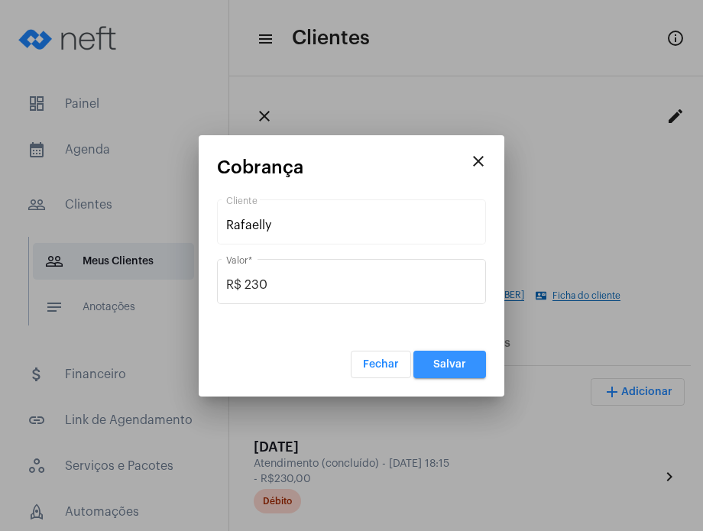
click at [446, 357] on button "Salvar" at bounding box center [449, 365] width 73 height 28
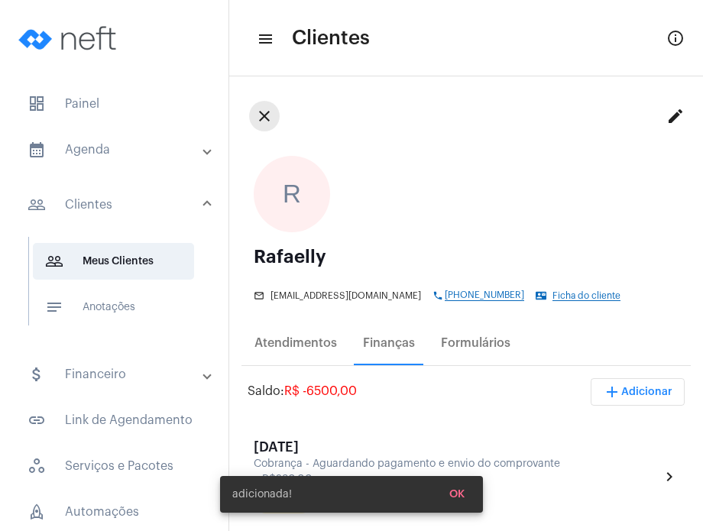
click at [268, 118] on mat-icon "close" at bounding box center [264, 116] width 18 height 18
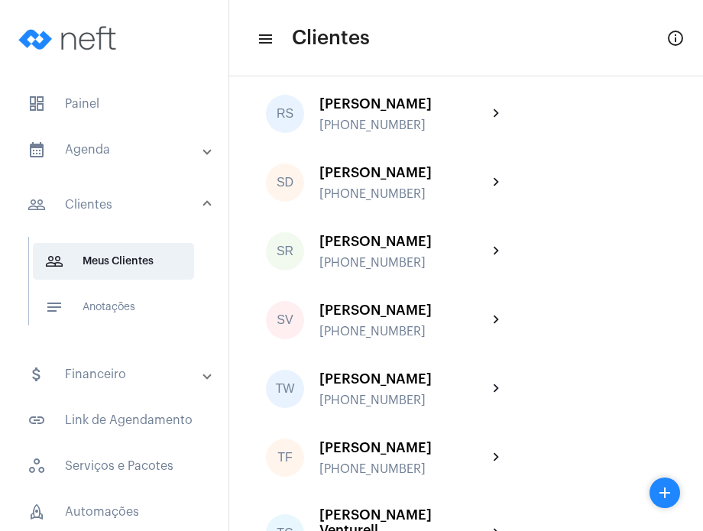
scroll to position [3194, 0]
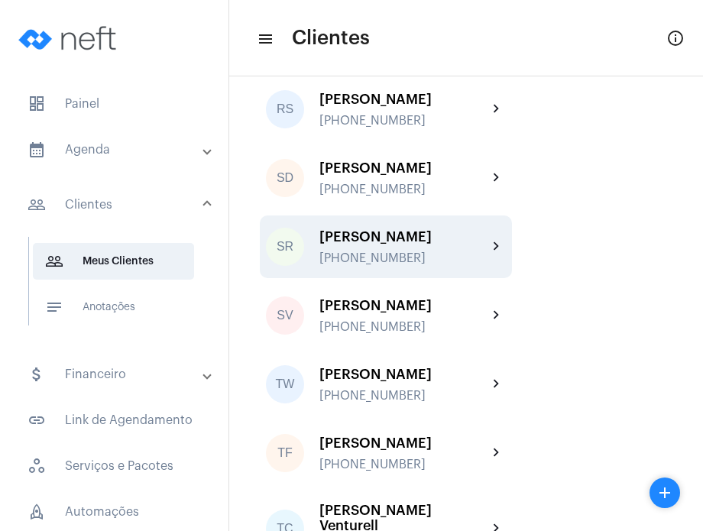
click at [443, 265] on div "[PHONE_NUMBER]" at bounding box center [403, 258] width 168 height 14
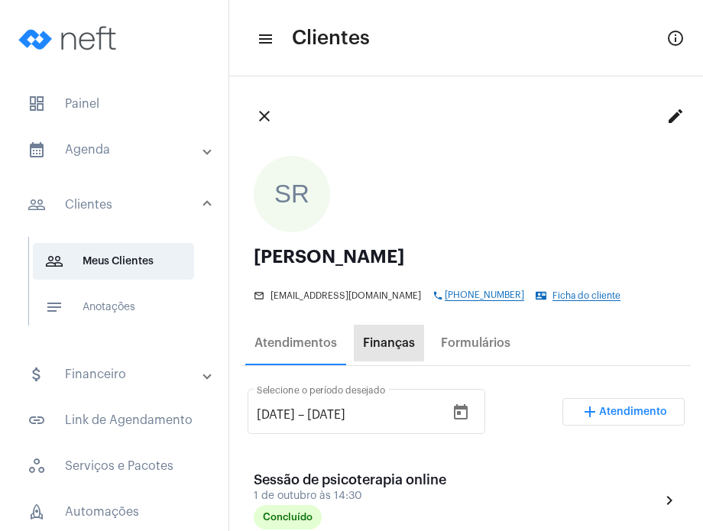
click at [385, 342] on div "Finanças" at bounding box center [389, 343] width 52 height 14
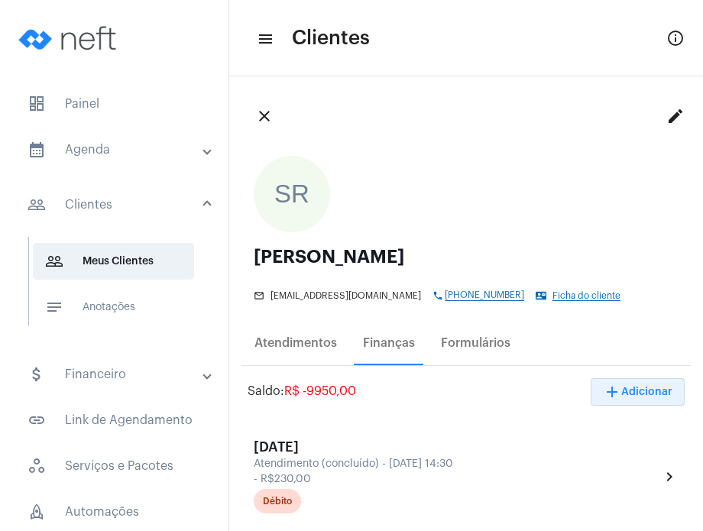
click at [615, 388] on span "add Adicionar" at bounding box center [638, 392] width 70 height 11
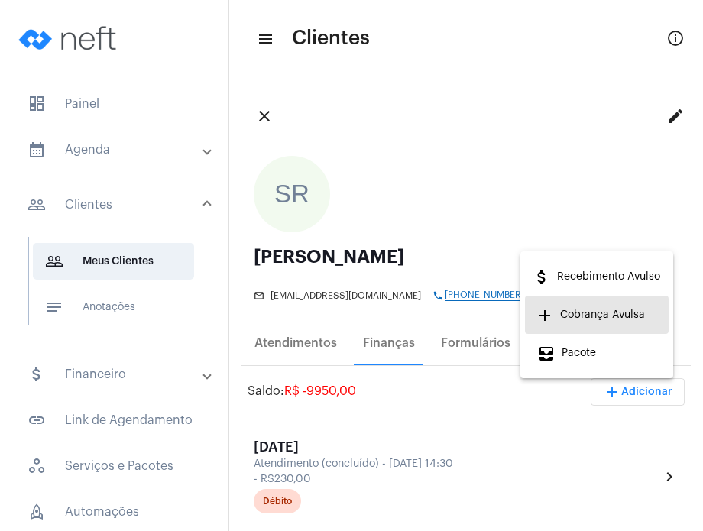
click at [600, 316] on span "add Cobrança Avulsa" at bounding box center [591, 315] width 108 height 28
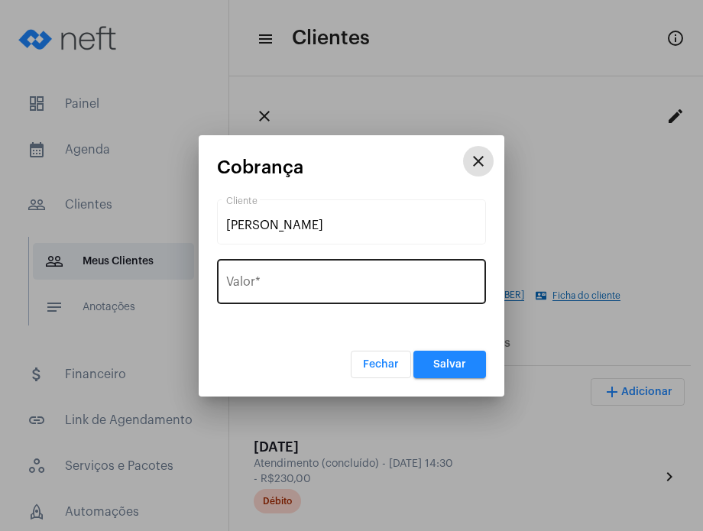
click at [371, 281] on input "Valor *" at bounding box center [351, 285] width 251 height 14
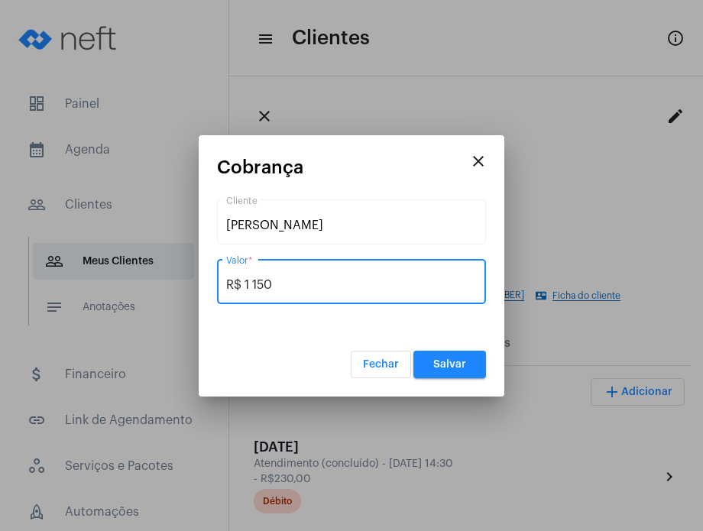
type input "R$ 1 150"
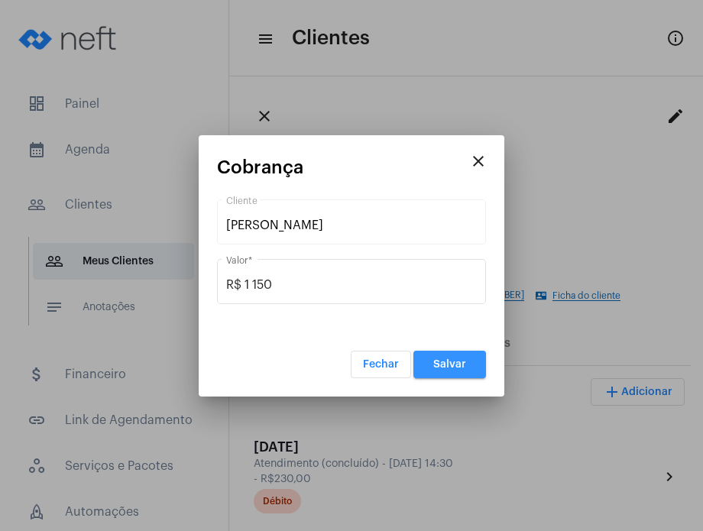
click at [430, 359] on button "Salvar" at bounding box center [449, 365] width 73 height 28
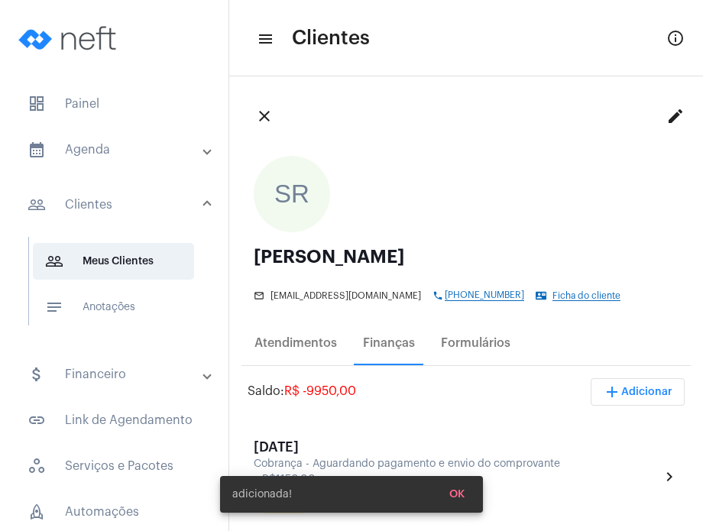
click at [264, 115] on mat-icon "close" at bounding box center [264, 116] width 18 height 18
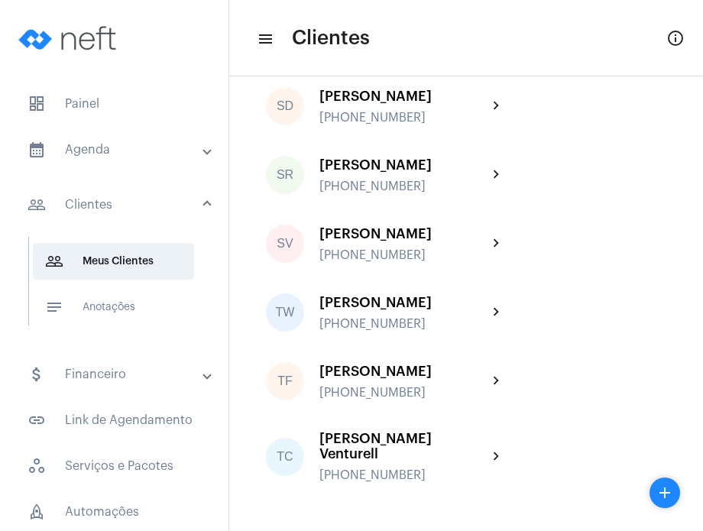
scroll to position [3354, 0]
